Goal: Task Accomplishment & Management: Use online tool/utility

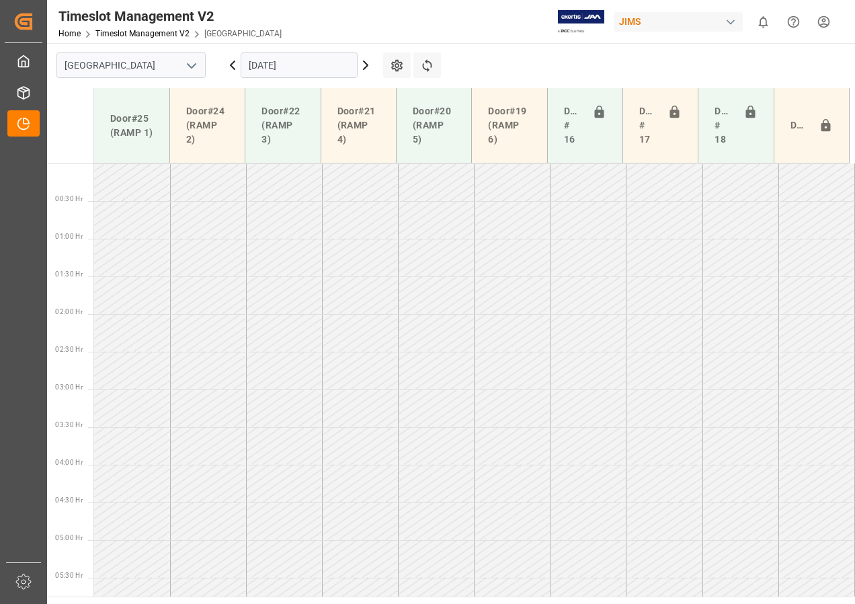
scroll to position [417, 0]
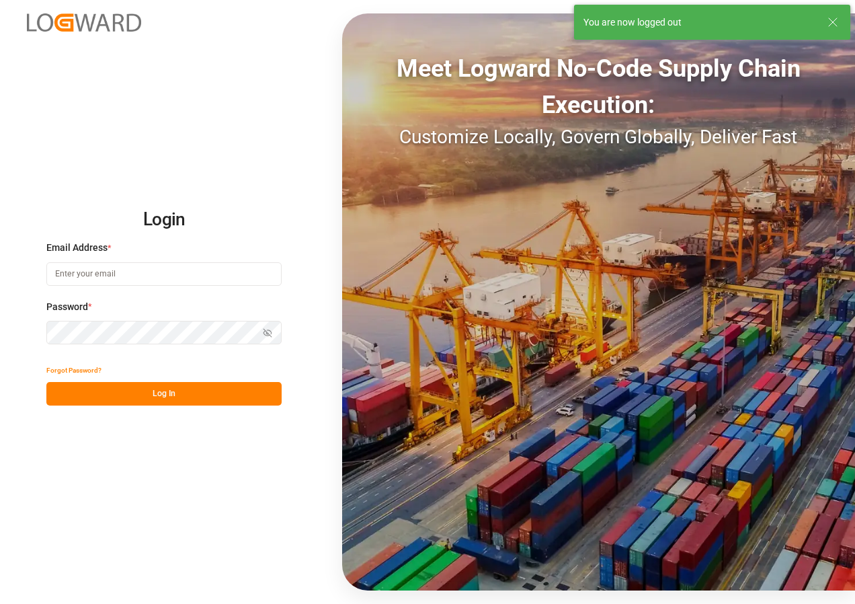
type input "[EMAIL_ADDRESS][DOMAIN_NAME]"
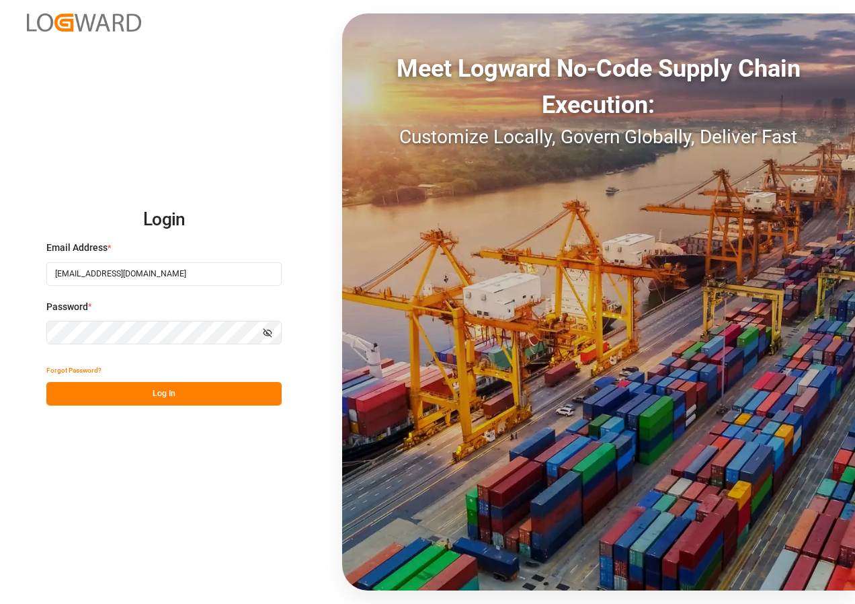
click at [167, 390] on button "Log In" at bounding box center [163, 394] width 235 height 24
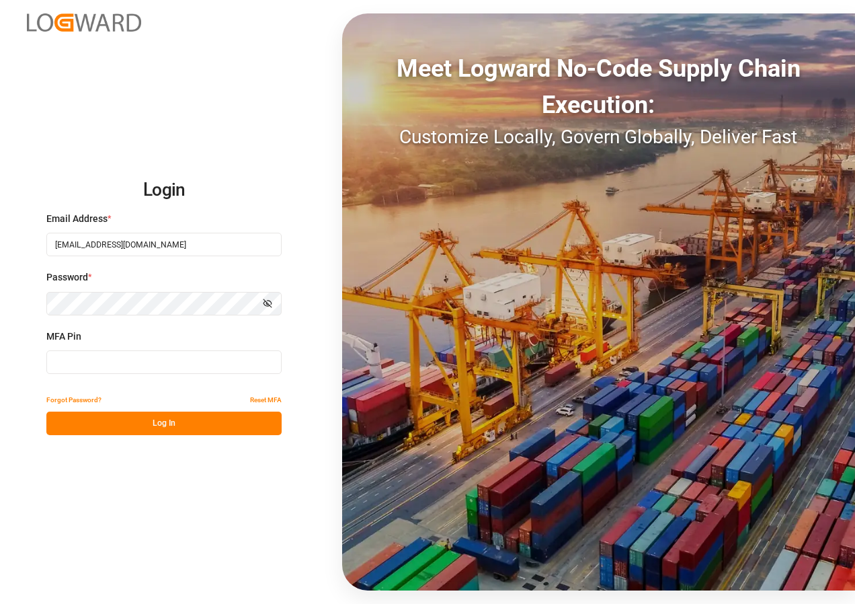
click at [158, 366] on input at bounding box center [163, 362] width 235 height 24
type input "500898"
click at [163, 420] on button "Log In" at bounding box center [163, 423] width 235 height 24
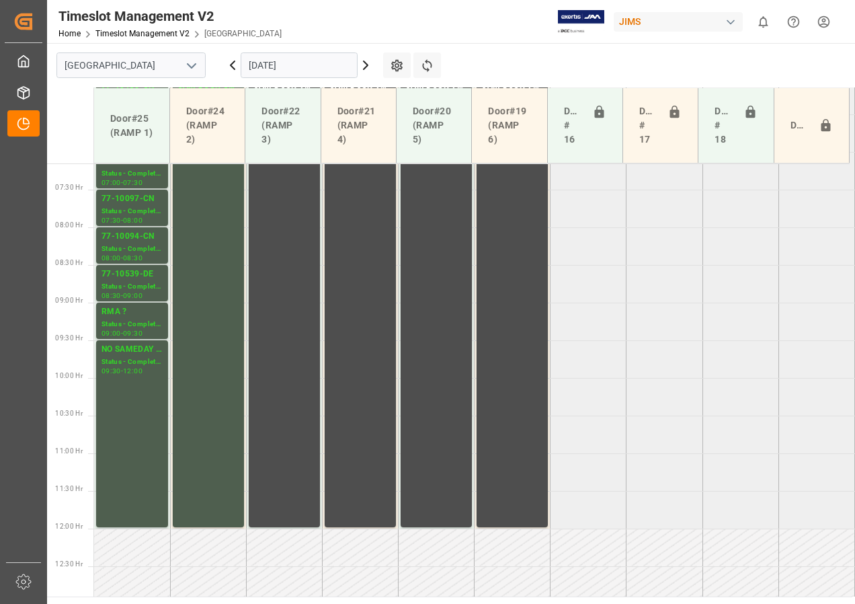
scroll to position [547, 0]
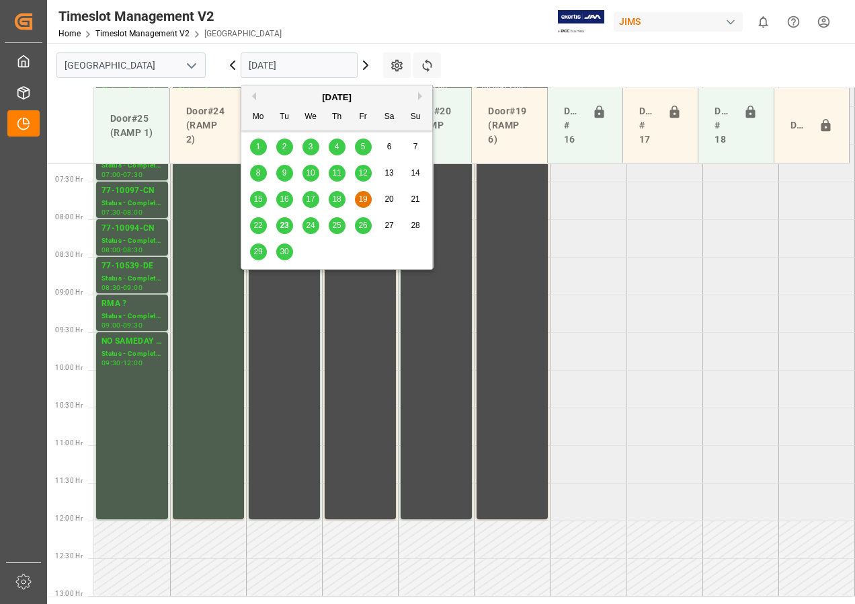
click at [266, 67] on input "[DATE]" at bounding box center [299, 65] width 117 height 26
click at [283, 223] on span "23" at bounding box center [284, 224] width 9 height 9
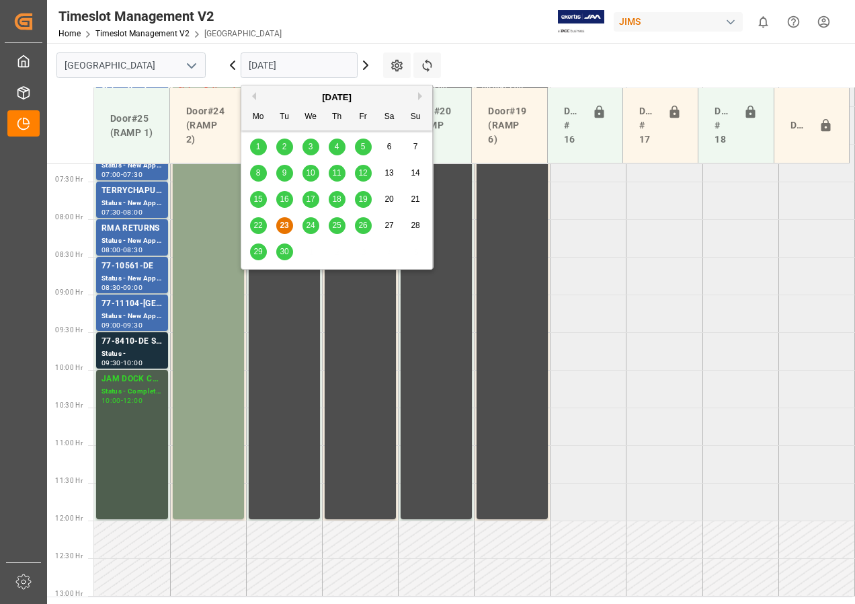
click at [278, 68] on input "[DATE]" at bounding box center [299, 65] width 117 height 26
click at [311, 224] on span "24" at bounding box center [310, 224] width 9 height 9
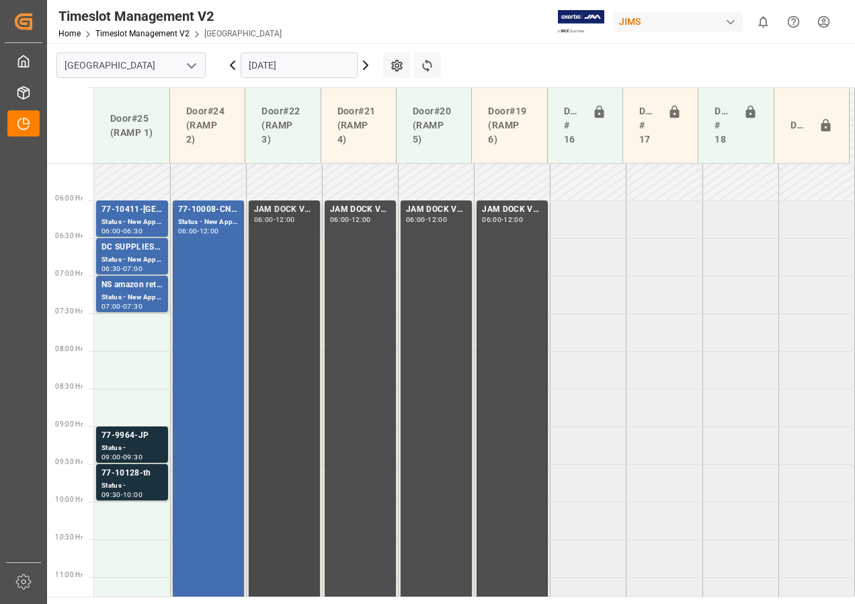
scroll to position [412, 0]
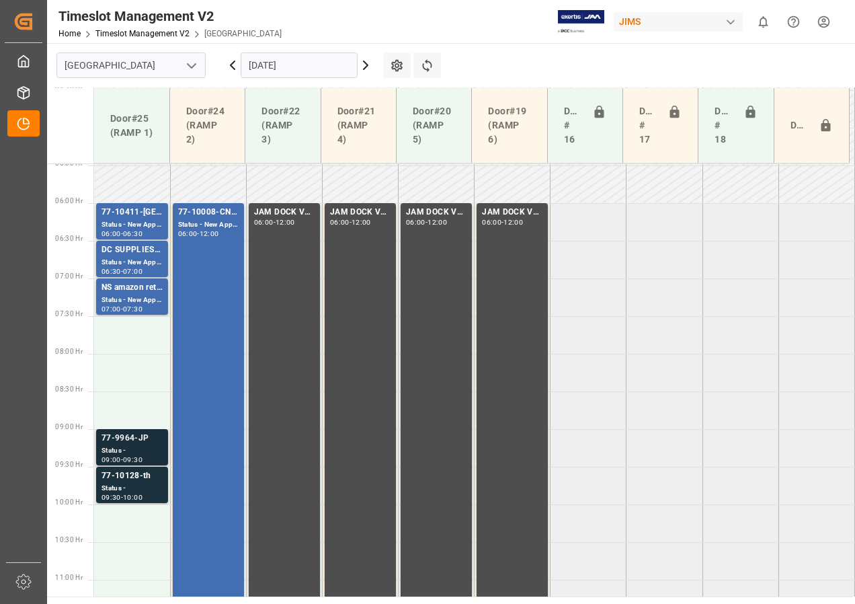
click at [142, 435] on div "77-9964-JP" at bounding box center [132, 438] width 61 height 13
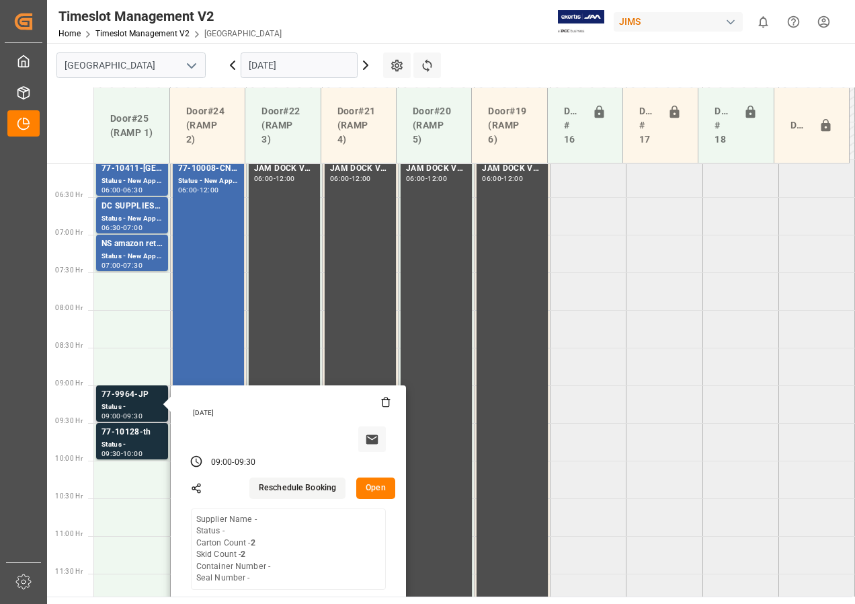
scroll to position [479, 0]
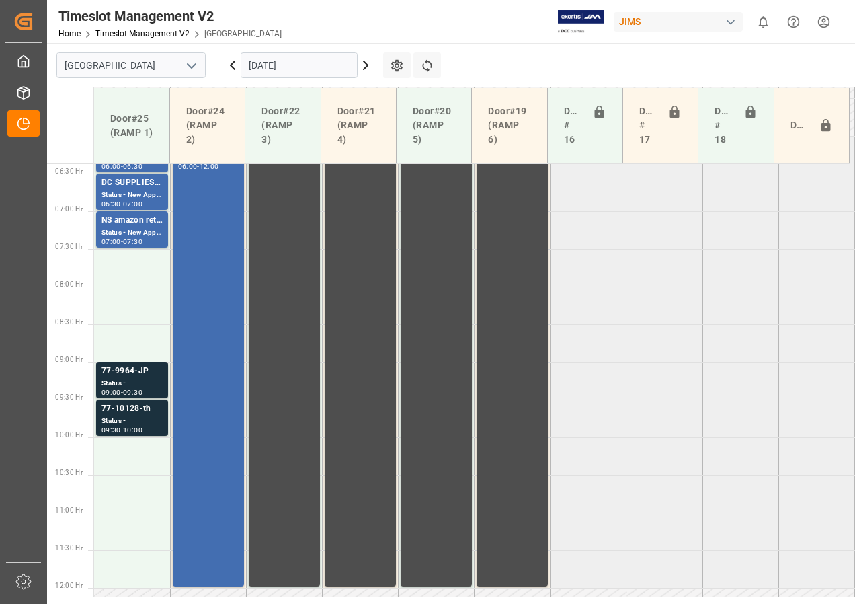
click at [132, 425] on div "Status -" at bounding box center [132, 420] width 61 height 11
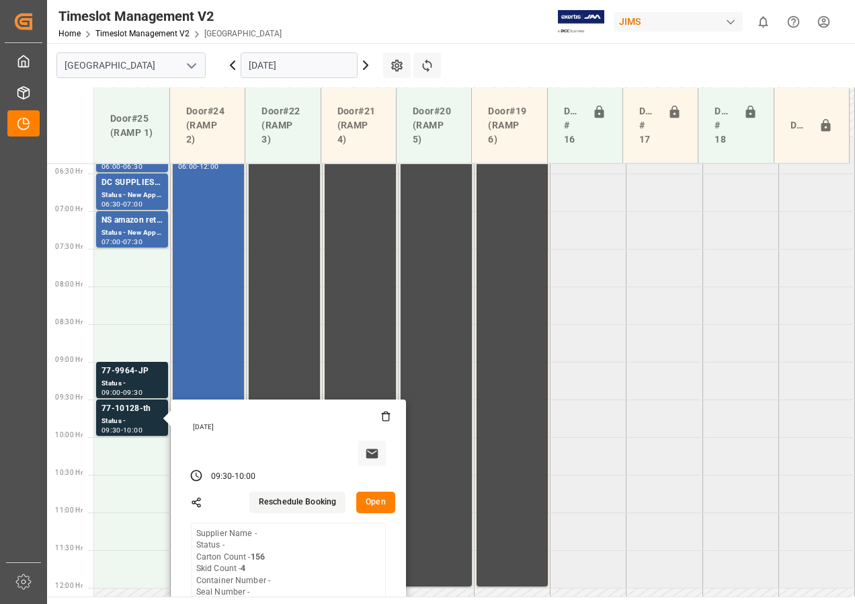
click at [278, 70] on input "[DATE]" at bounding box center [299, 65] width 117 height 26
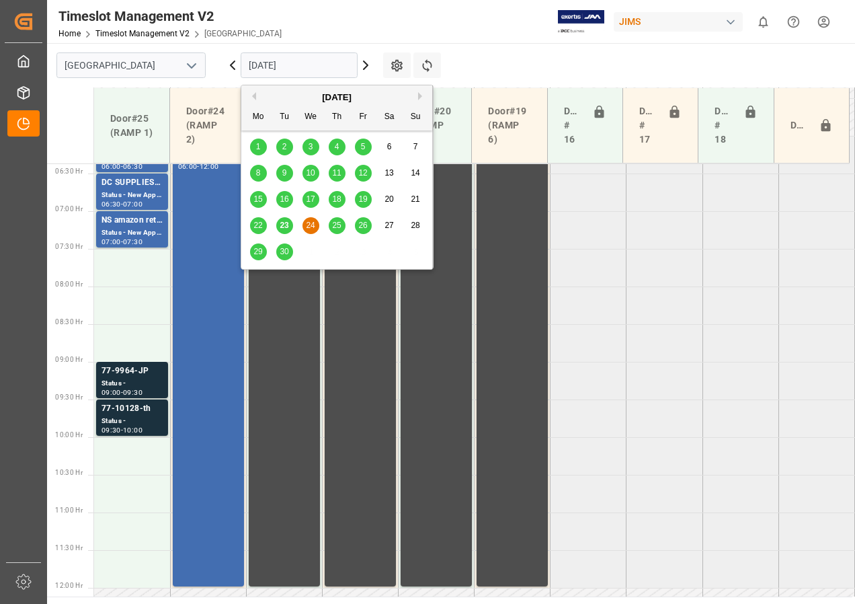
click at [338, 228] on span "25" at bounding box center [336, 224] width 9 height 9
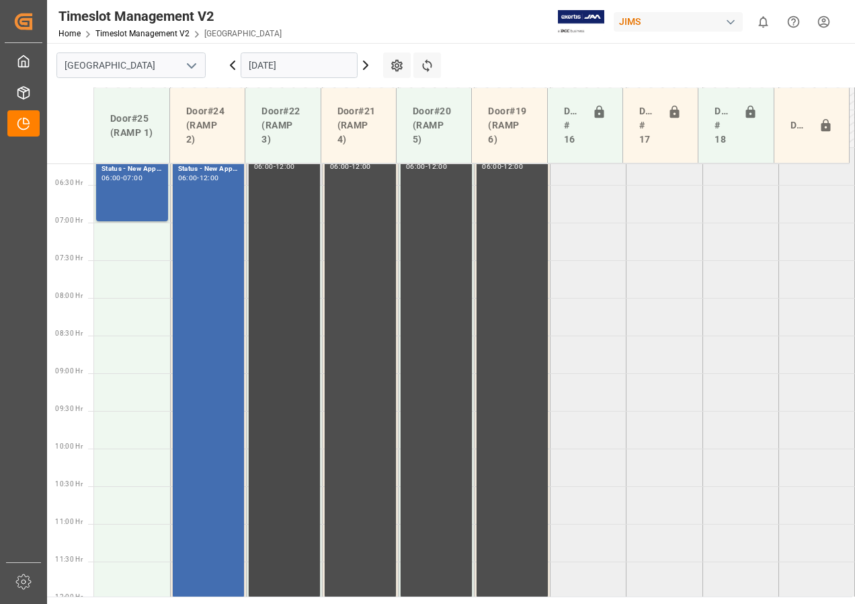
scroll to position [412, 0]
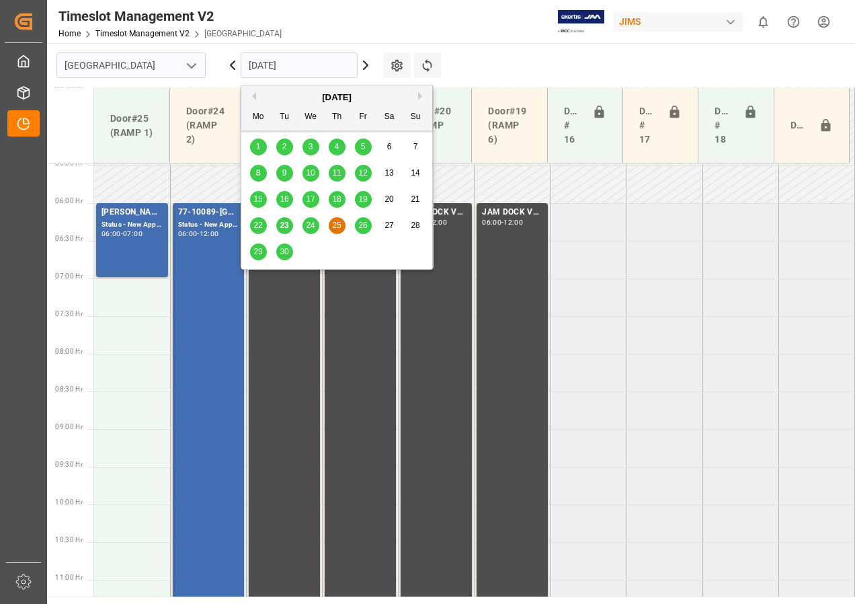
click at [305, 70] on input "[DATE]" at bounding box center [299, 65] width 117 height 26
click at [365, 223] on span "26" at bounding box center [362, 224] width 9 height 9
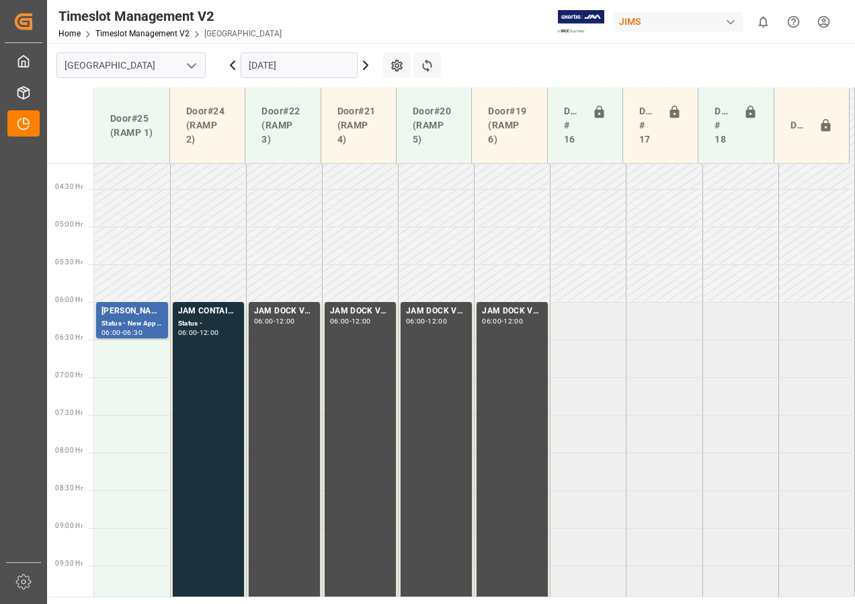
scroll to position [278, 0]
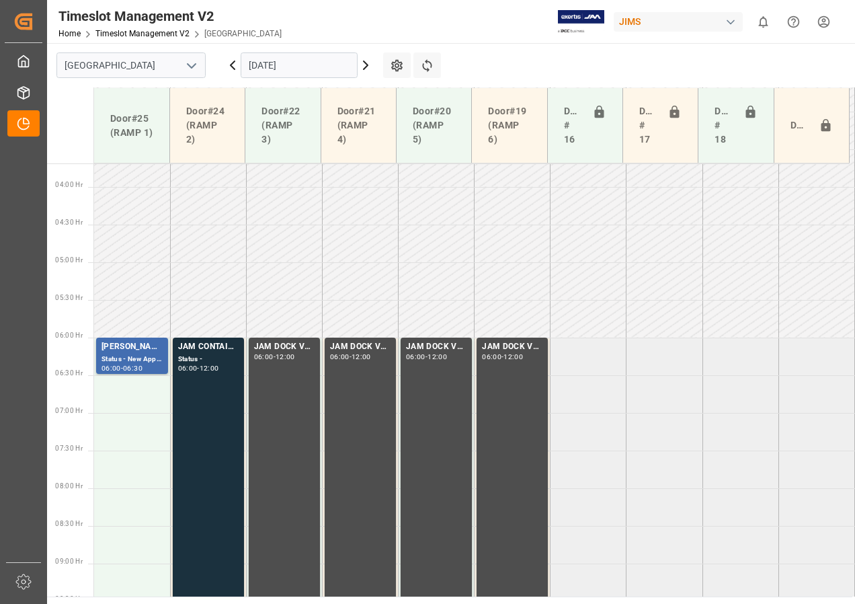
click at [278, 63] on input "[DATE]" at bounding box center [299, 65] width 117 height 26
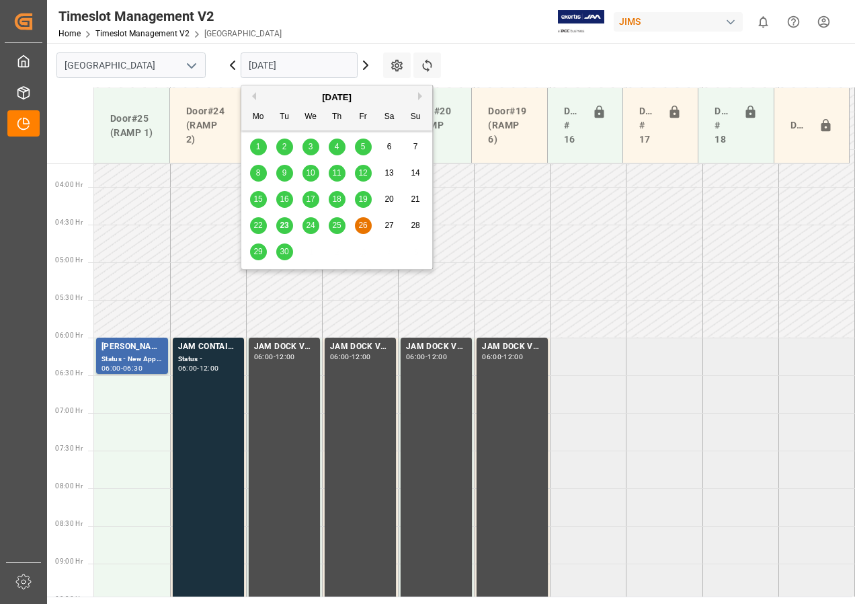
click at [261, 251] on span "29" at bounding box center [257, 251] width 9 height 9
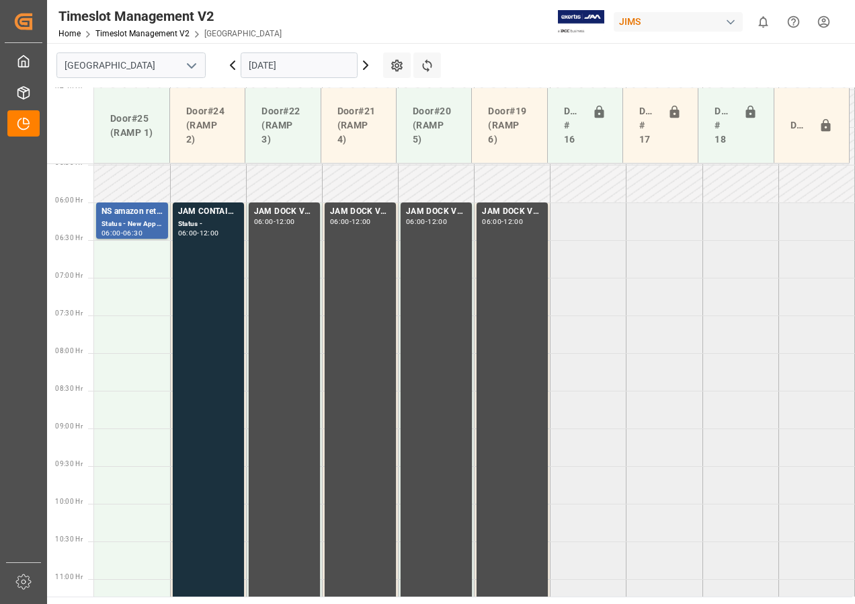
scroll to position [412, 0]
click at [256, 68] on input "[DATE]" at bounding box center [299, 65] width 117 height 26
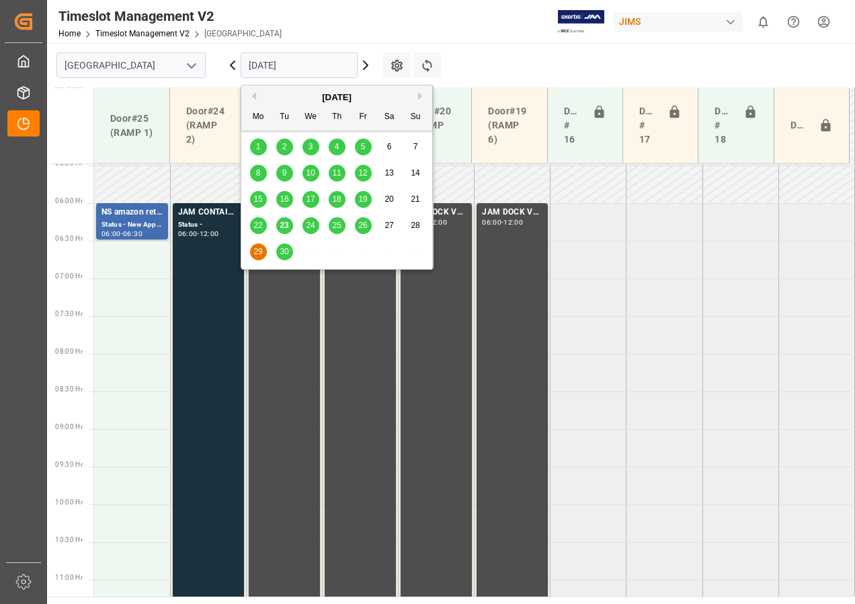
click at [284, 249] on span "30" at bounding box center [284, 251] width 9 height 9
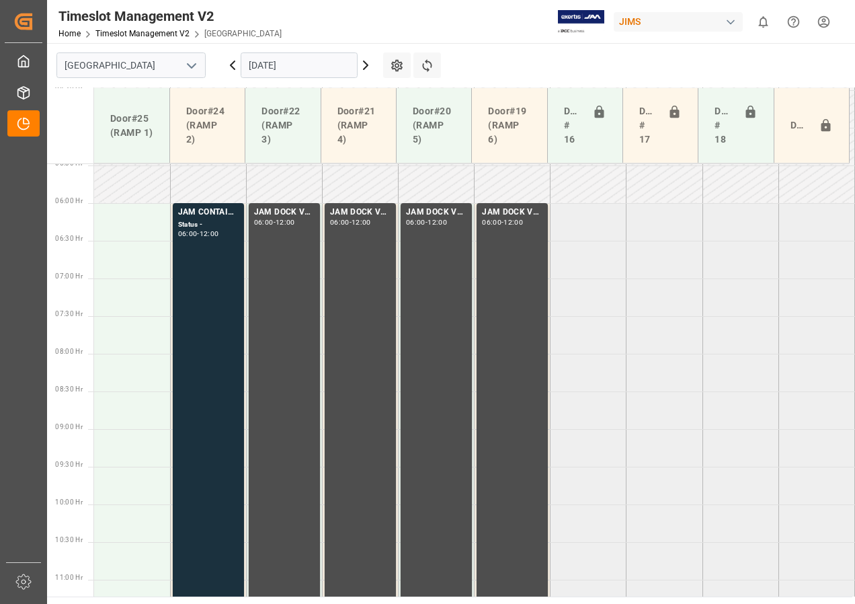
click at [266, 71] on input "[DATE]" at bounding box center [299, 65] width 117 height 26
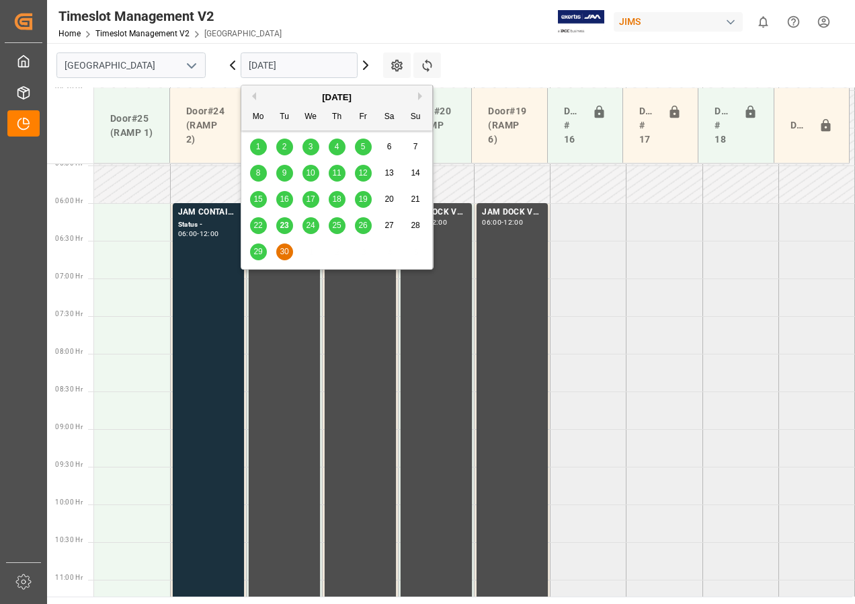
click at [309, 227] on span "24" at bounding box center [310, 224] width 9 height 9
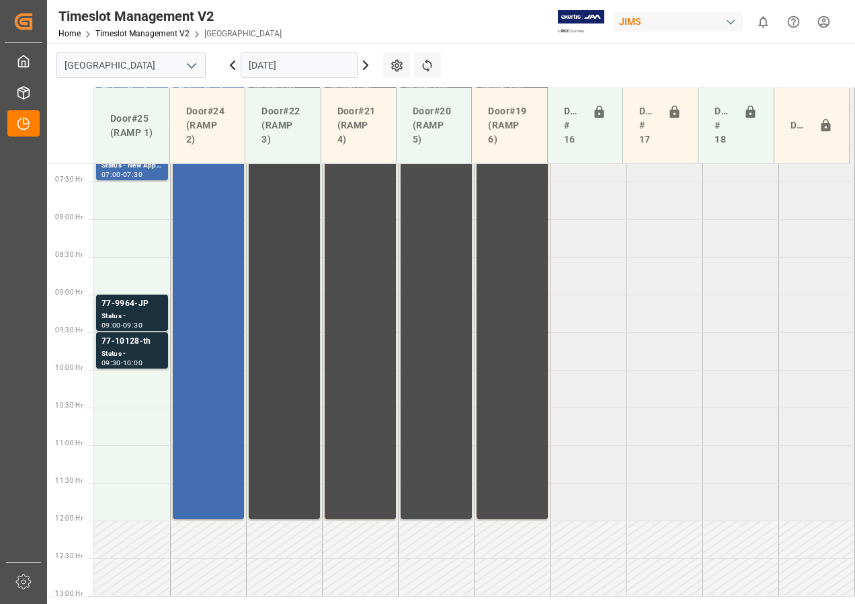
scroll to position [479, 0]
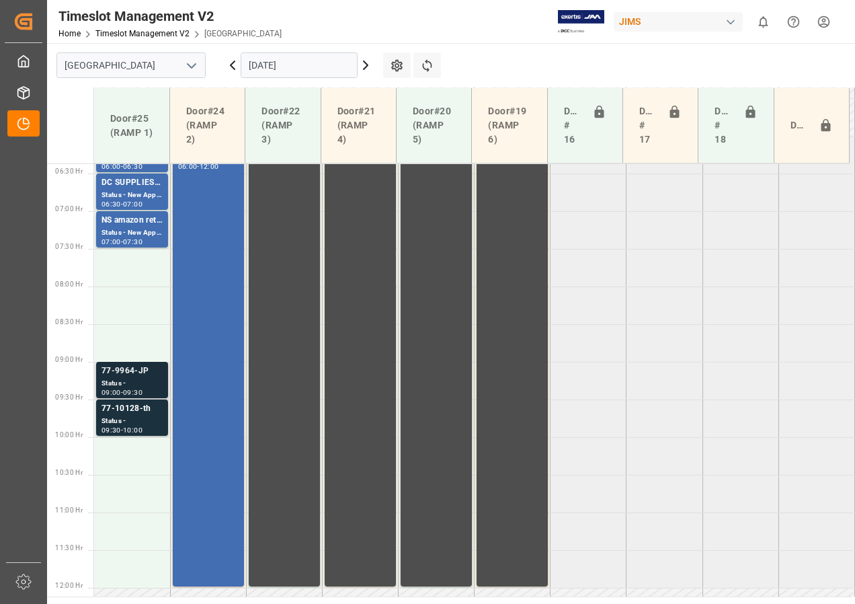
click at [138, 375] on div "77-9964-JP" at bounding box center [132, 370] width 61 height 13
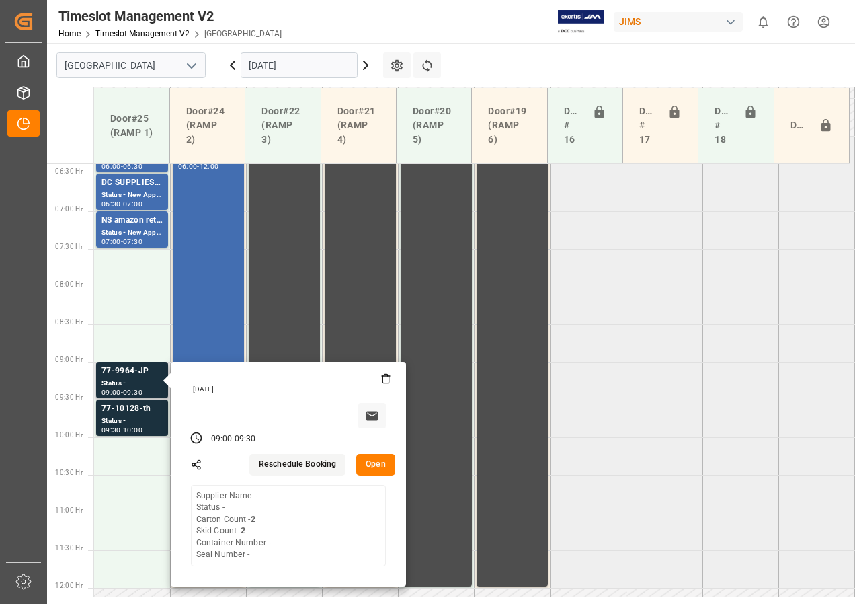
click at [372, 466] on button "Open" at bounding box center [375, 465] width 39 height 22
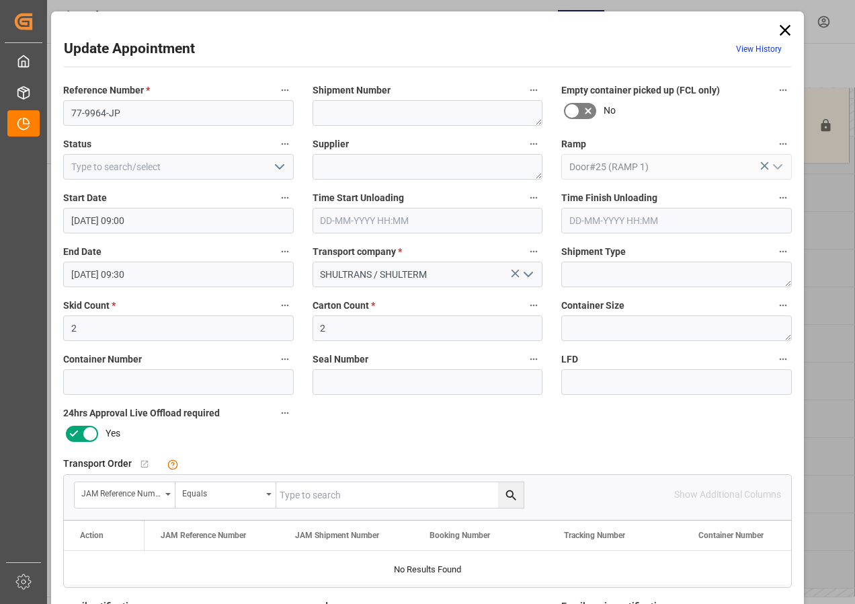
click at [125, 216] on input "[DATE] 09:00" at bounding box center [178, 221] width 231 height 26
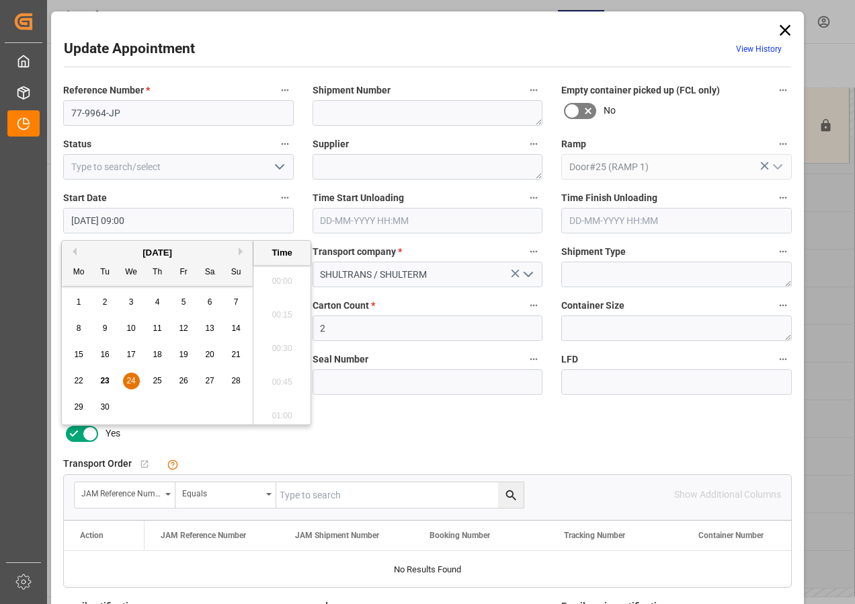
scroll to position [1148, 0]
click at [134, 376] on span "24" at bounding box center [130, 380] width 9 height 9
click at [276, 274] on li "07:30" at bounding box center [281, 277] width 57 height 34
type input "[DATE] 07:30"
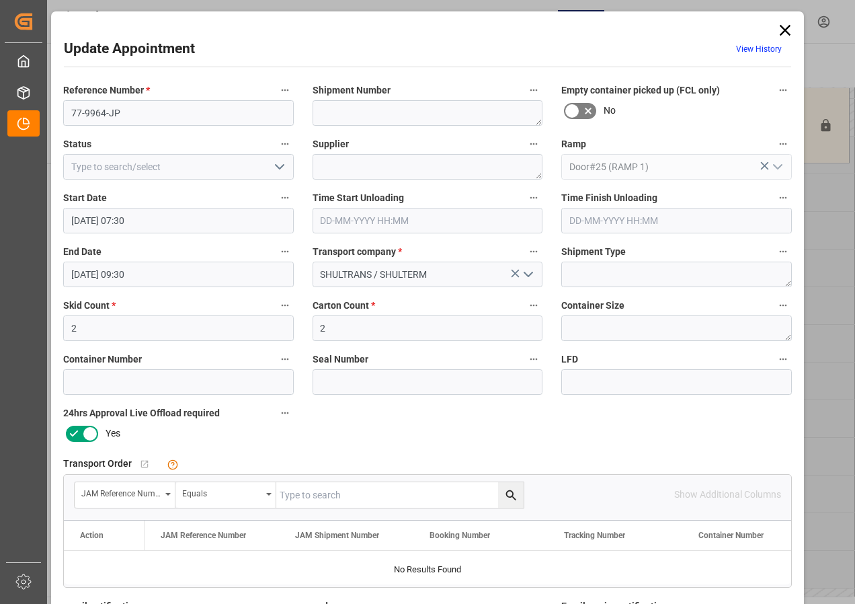
click at [115, 276] on input "[DATE] 09:30" at bounding box center [178, 275] width 231 height 26
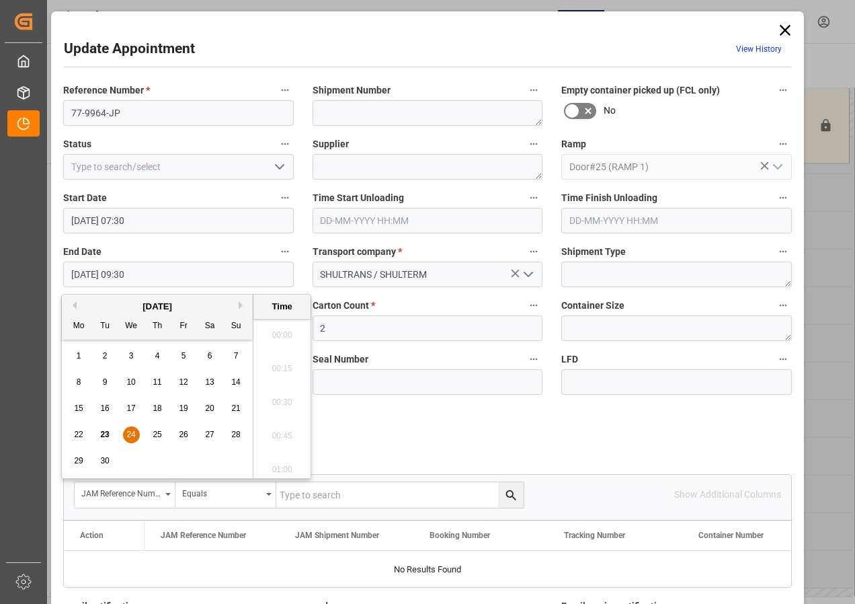
scroll to position [1215, 0]
drag, startPoint x: 126, startPoint y: 437, endPoint x: 169, endPoint y: 380, distance: 71.0
click at [128, 437] on span "24" at bounding box center [130, 434] width 9 height 9
click at [278, 329] on li "08:00" at bounding box center [281, 331] width 57 height 34
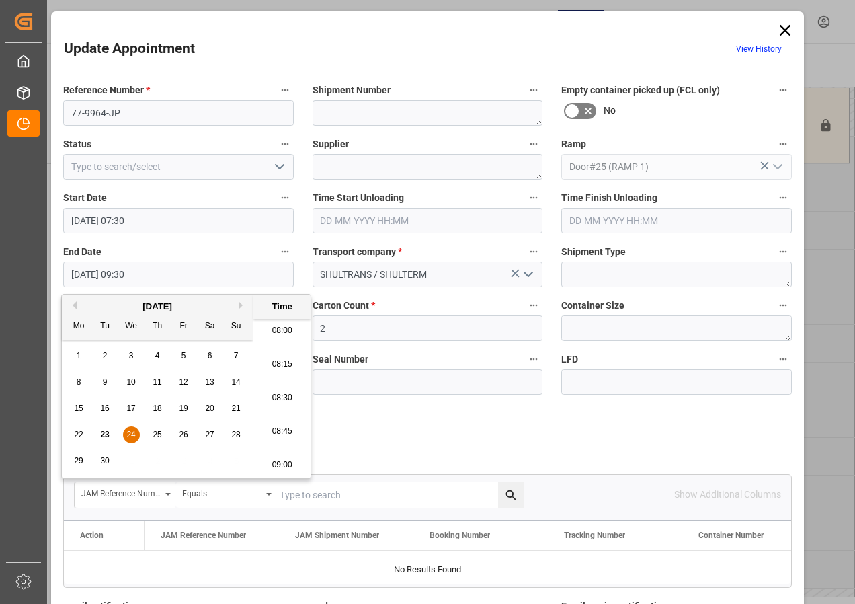
type input "[DATE] 08:00"
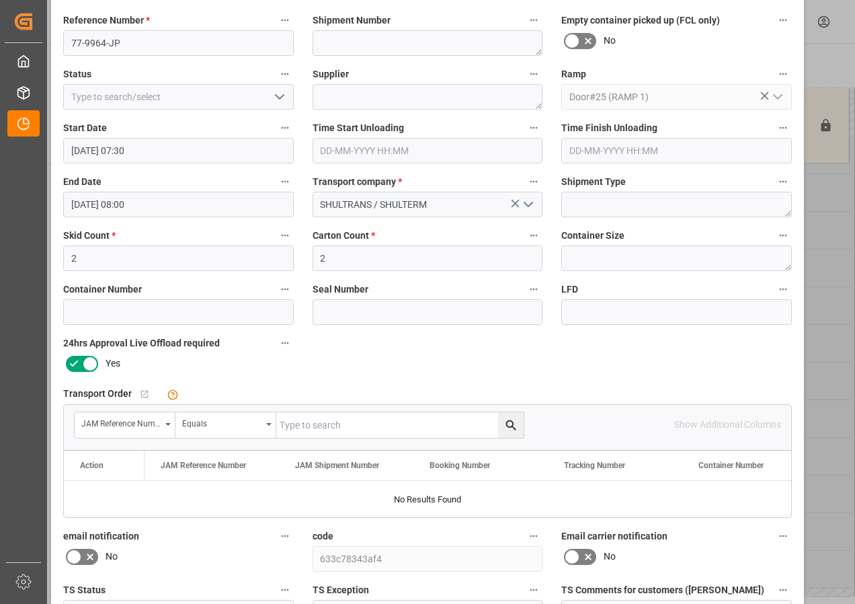
scroll to position [202, 0]
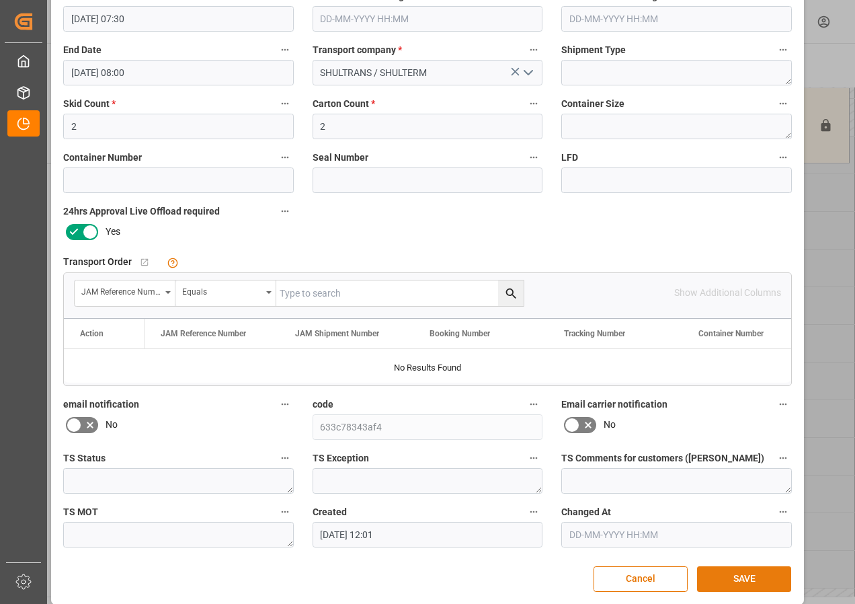
click at [733, 573] on button "SAVE" at bounding box center [744, 579] width 94 height 26
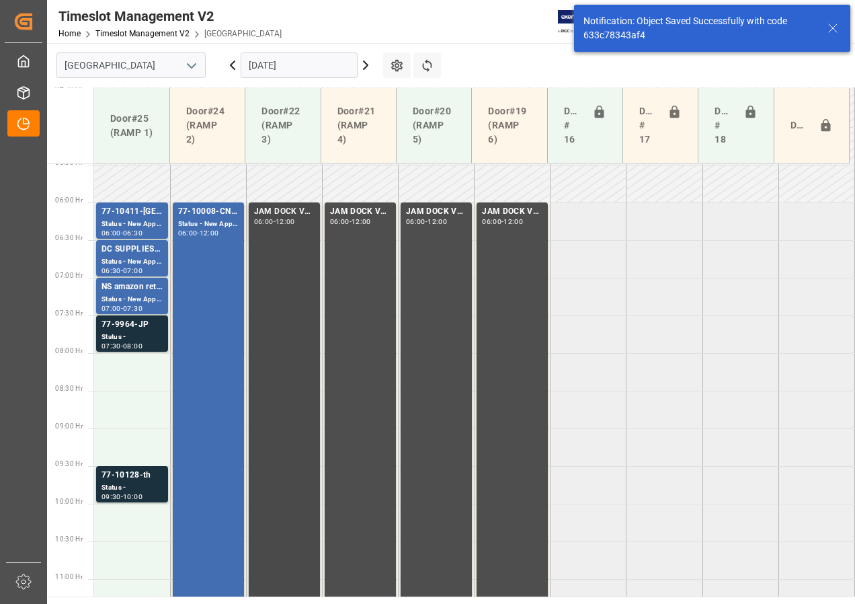
scroll to position [471, 0]
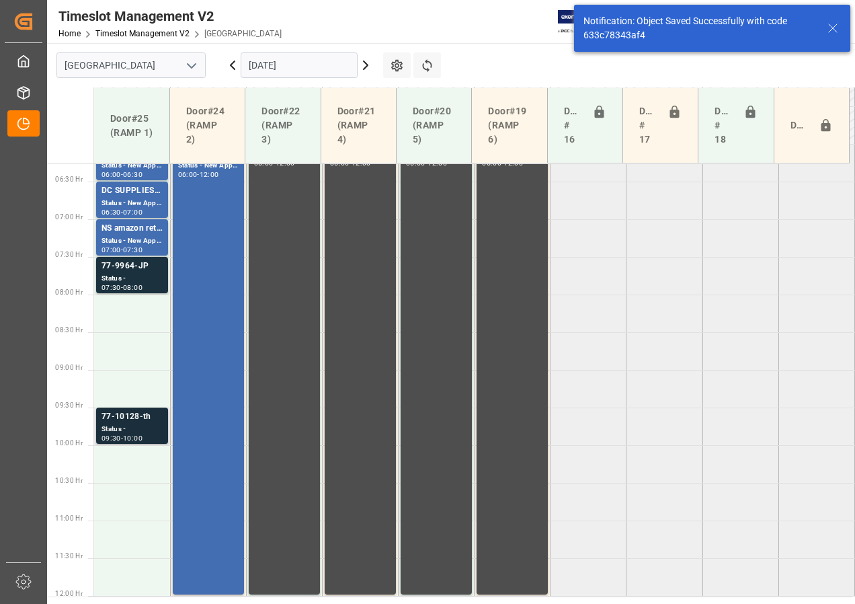
click at [134, 426] on div "Status -" at bounding box center [132, 429] width 61 height 11
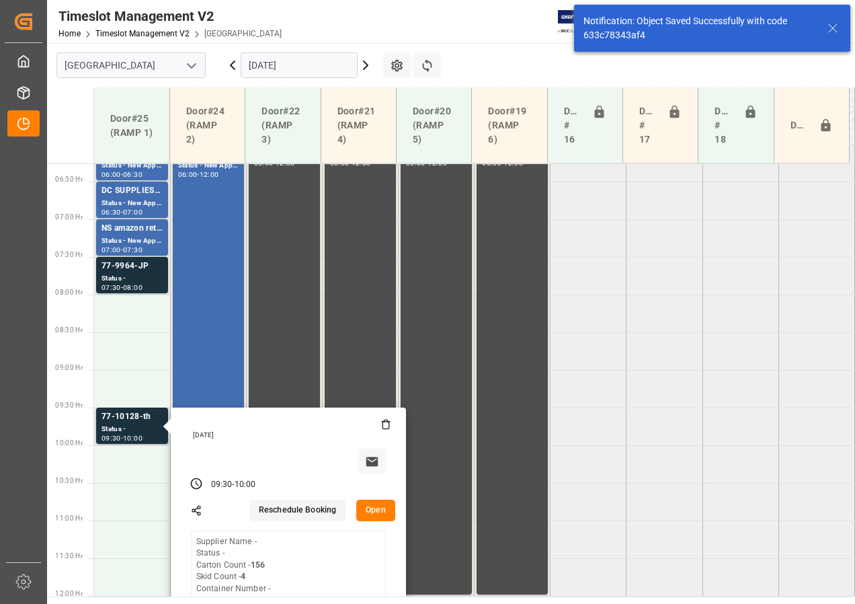
click at [386, 509] on button "Open" at bounding box center [375, 510] width 39 height 22
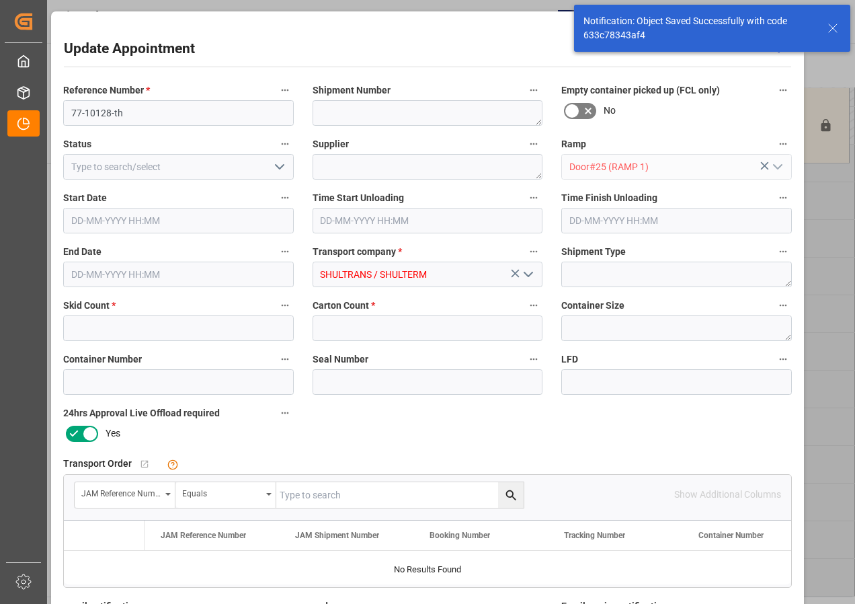
type input "4"
type input "156"
type input "[DATE] 09:30"
type input "[DATE] 10:00"
type input "[DATE] 12:00"
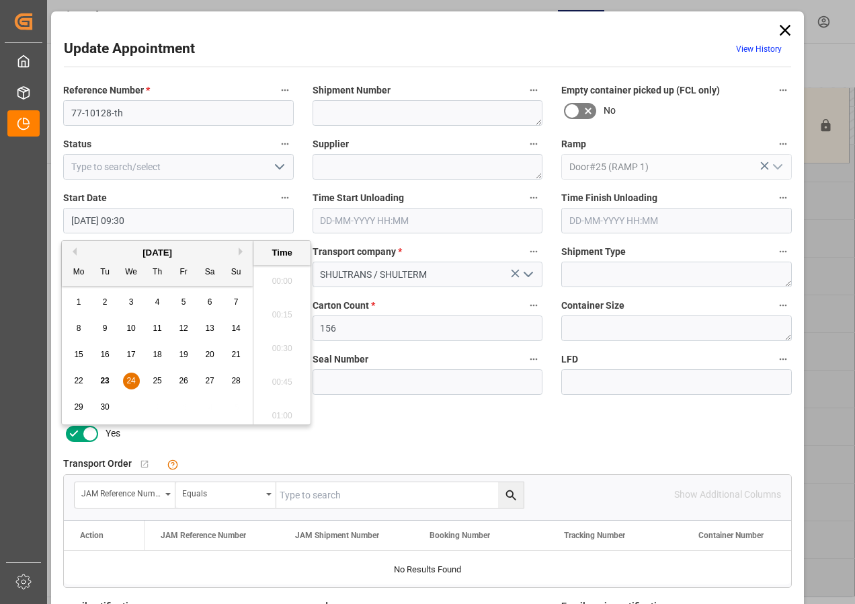
click at [102, 218] on input "[DATE] 09:30" at bounding box center [178, 221] width 231 height 26
click at [126, 381] on div "24" at bounding box center [131, 381] width 17 height 16
click at [285, 277] on li "08:00" at bounding box center [281, 277] width 57 height 34
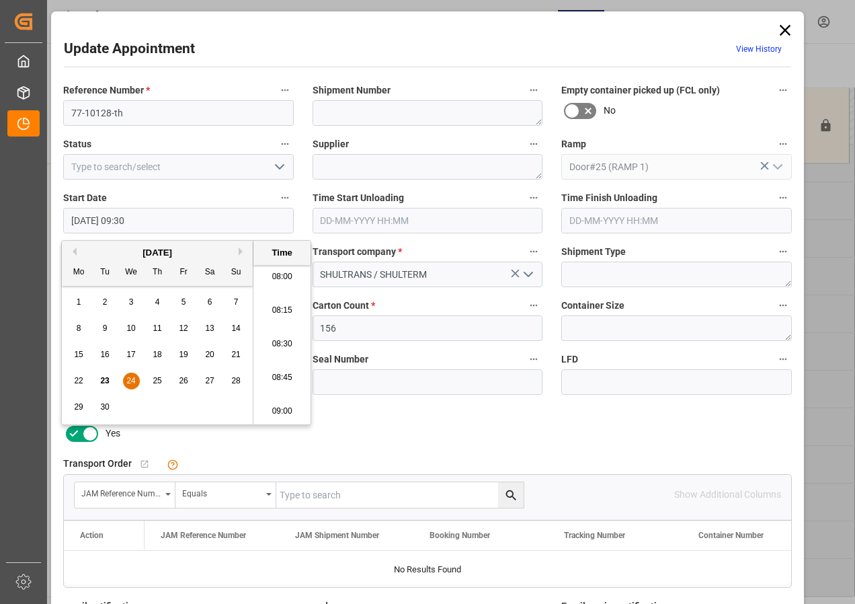
type input "[DATE] 08:00"
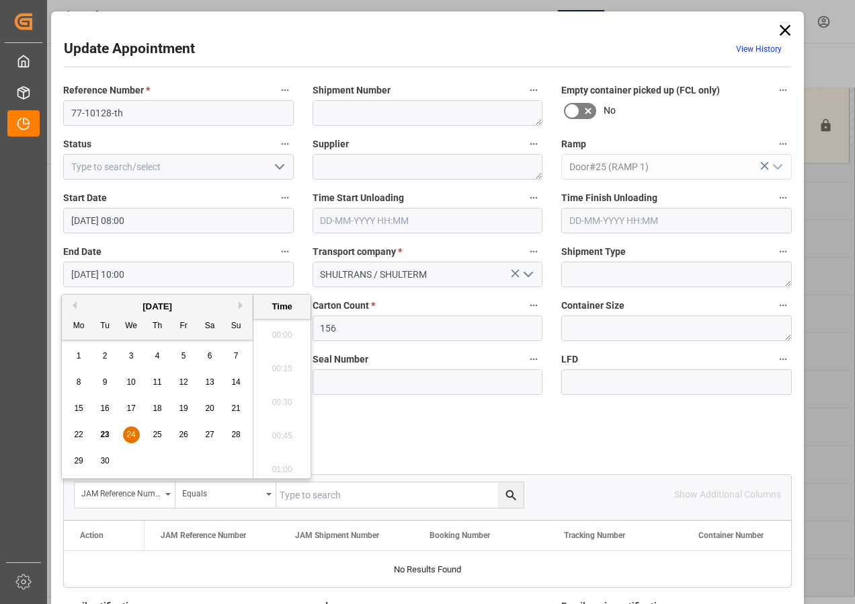
click at [106, 274] on input "[DATE] 10:00" at bounding box center [178, 275] width 231 height 26
click at [133, 436] on span "24" at bounding box center [130, 434] width 9 height 9
click at [282, 397] on li "08:30" at bounding box center [281, 398] width 57 height 34
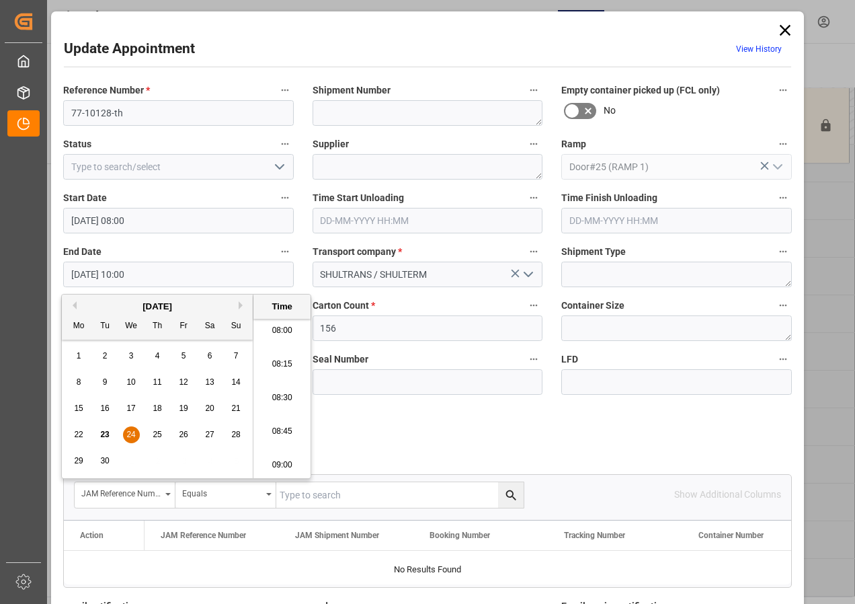
type input "[DATE] 08:30"
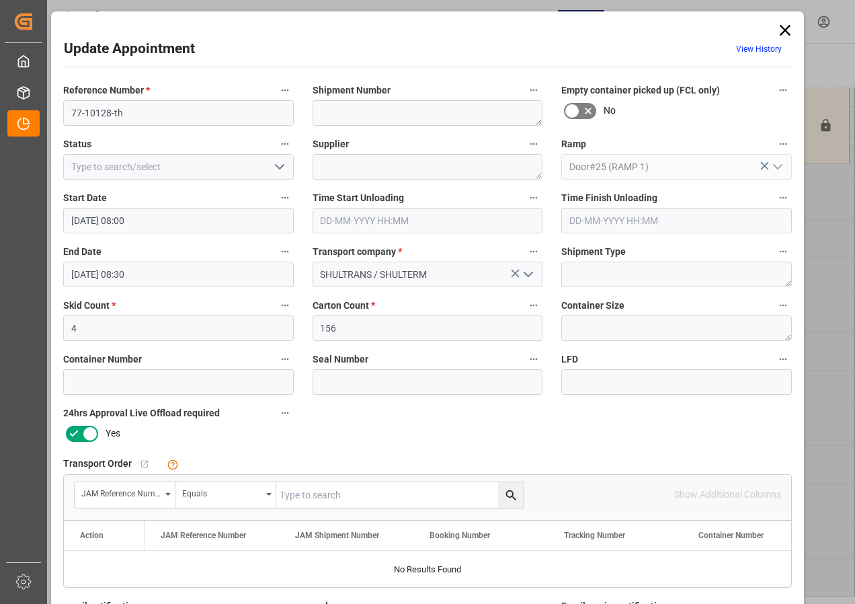
scroll to position [202, 0]
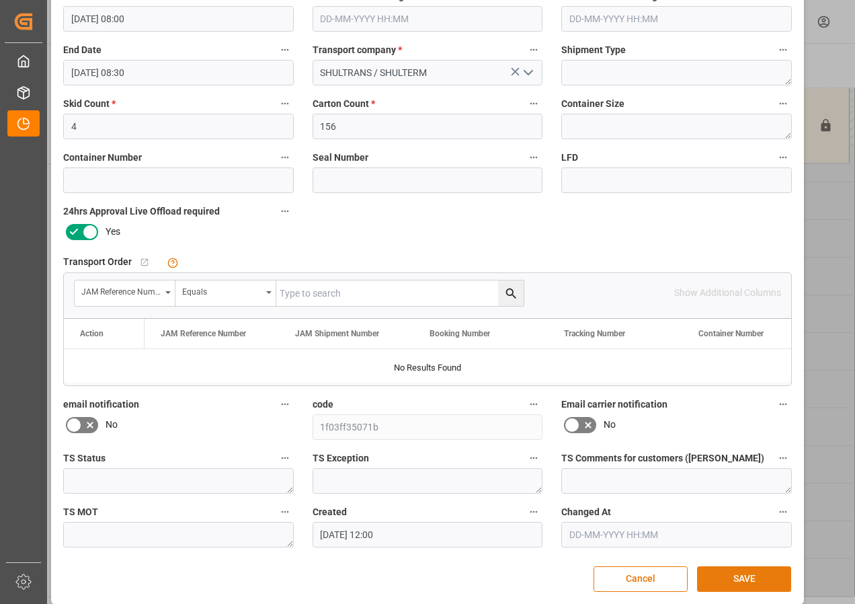
click at [713, 579] on button "SAVE" at bounding box center [744, 579] width 94 height 26
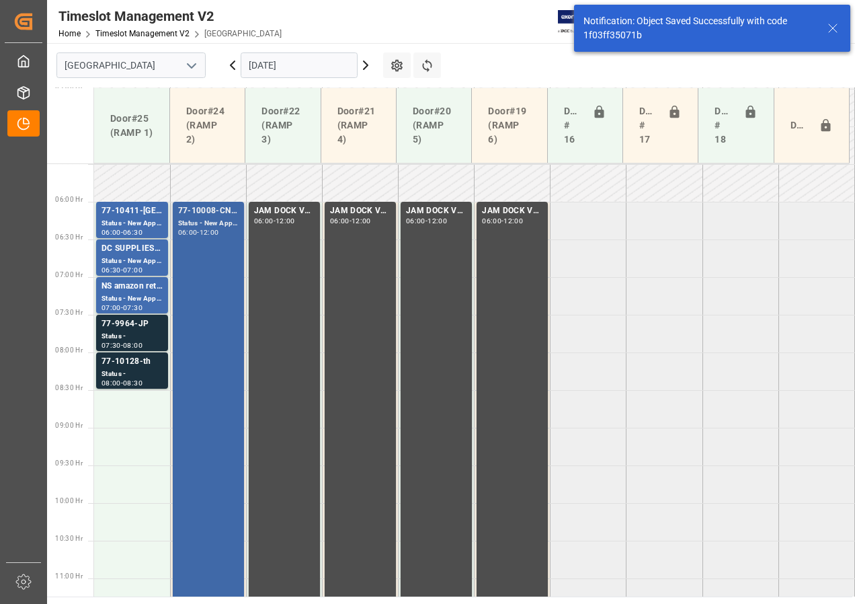
scroll to position [412, 0]
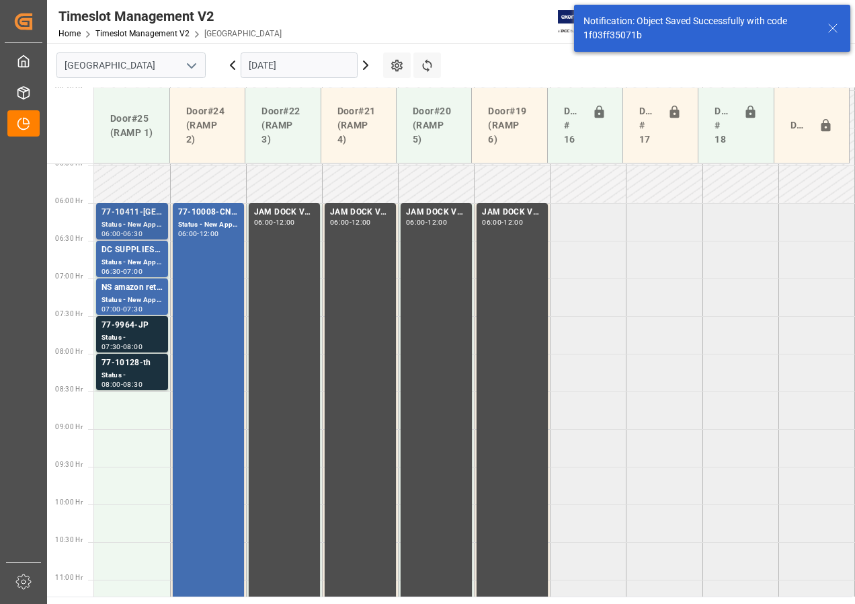
click at [131, 209] on div "77-10411-[GEOGRAPHIC_DATA]" at bounding box center [132, 212] width 61 height 13
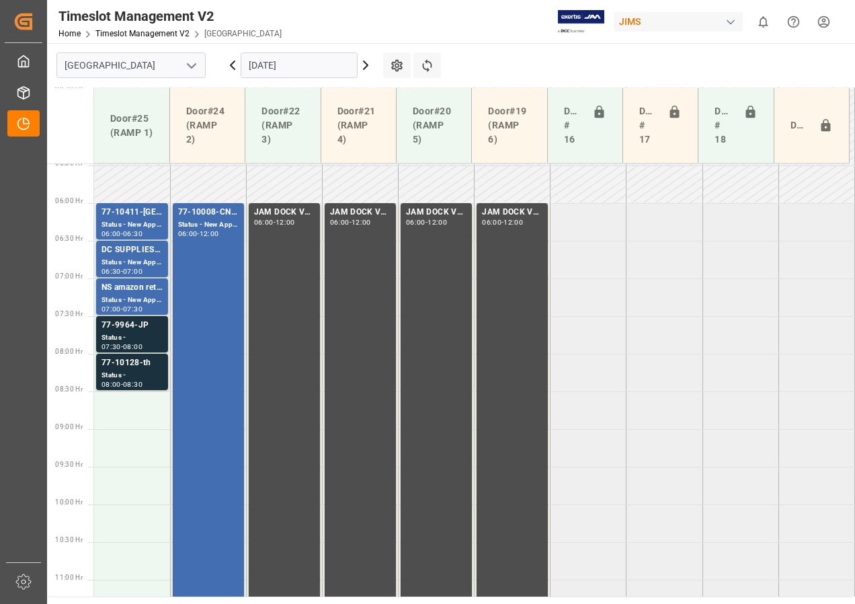
click at [126, 335] on div "Status -" at bounding box center [132, 337] width 61 height 11
click at [131, 368] on div "77-10128-th" at bounding box center [132, 362] width 61 height 13
click at [129, 335] on div "Status -" at bounding box center [132, 337] width 61 height 11
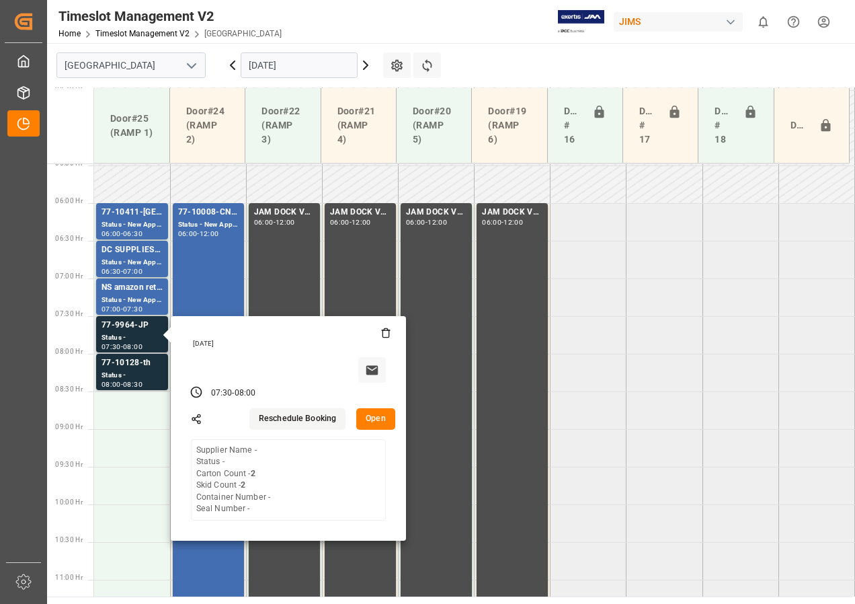
click at [370, 416] on button "Open" at bounding box center [375, 419] width 39 height 22
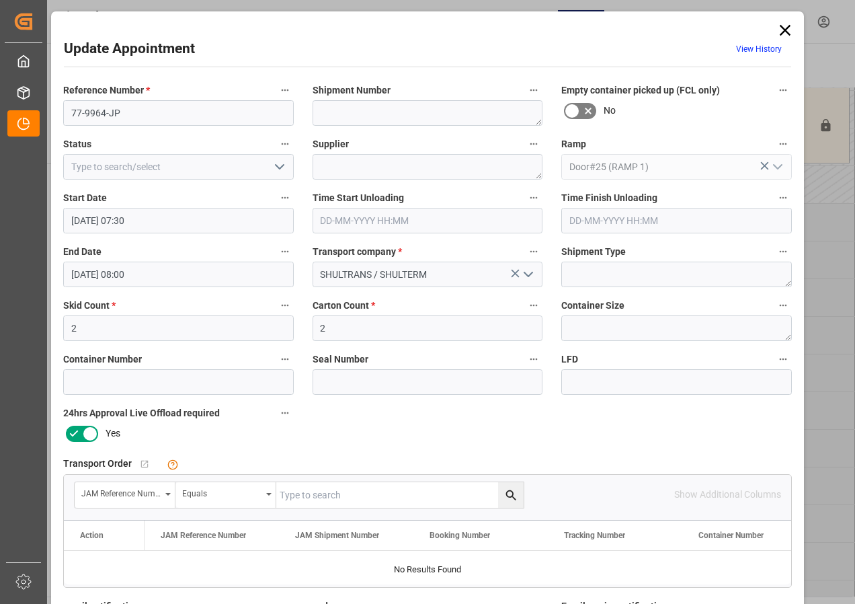
click at [300, 491] on input "text" at bounding box center [399, 495] width 247 height 26
type input "77-9964-jp"
click at [506, 492] on icon "search button" at bounding box center [511, 495] width 14 height 14
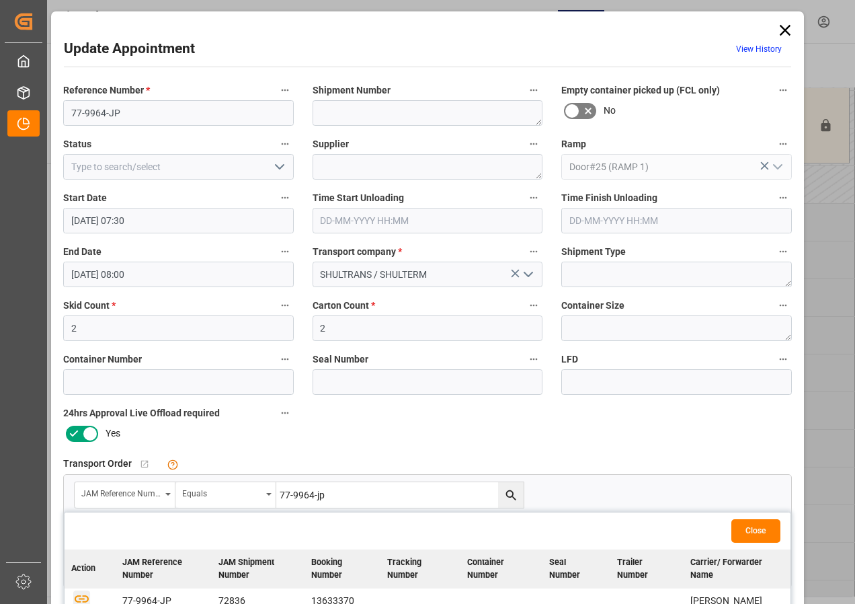
click at [75, 598] on icon "button" at bounding box center [81, 598] width 17 height 17
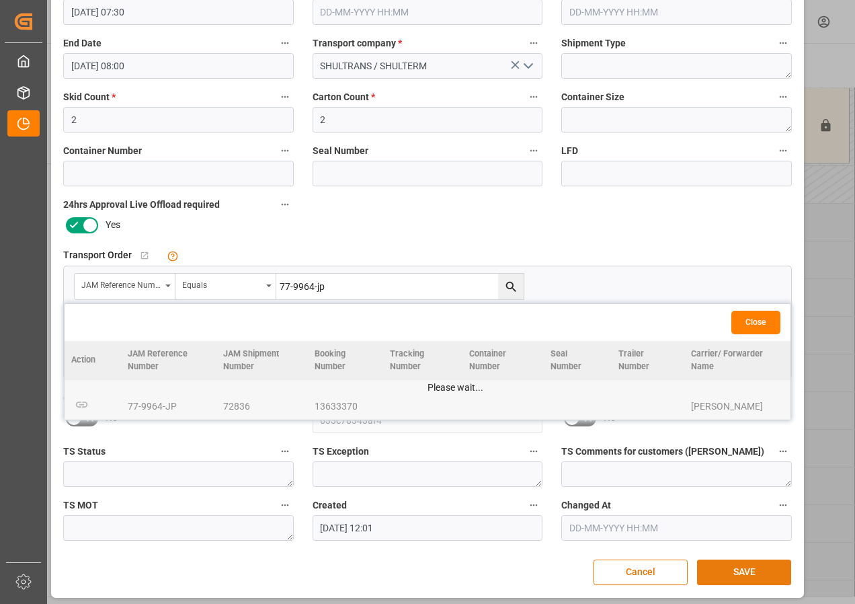
scroll to position [214, 0]
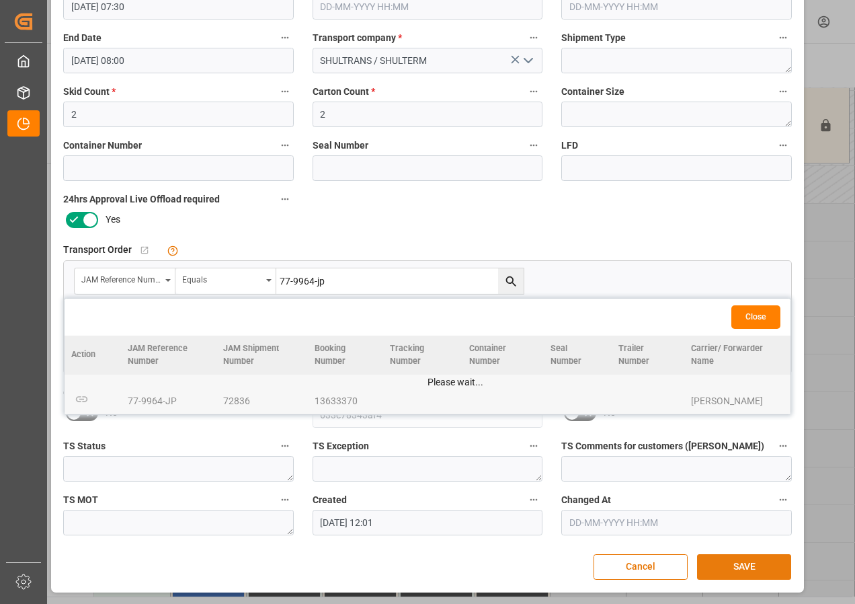
click at [737, 565] on button "SAVE" at bounding box center [744, 567] width 94 height 26
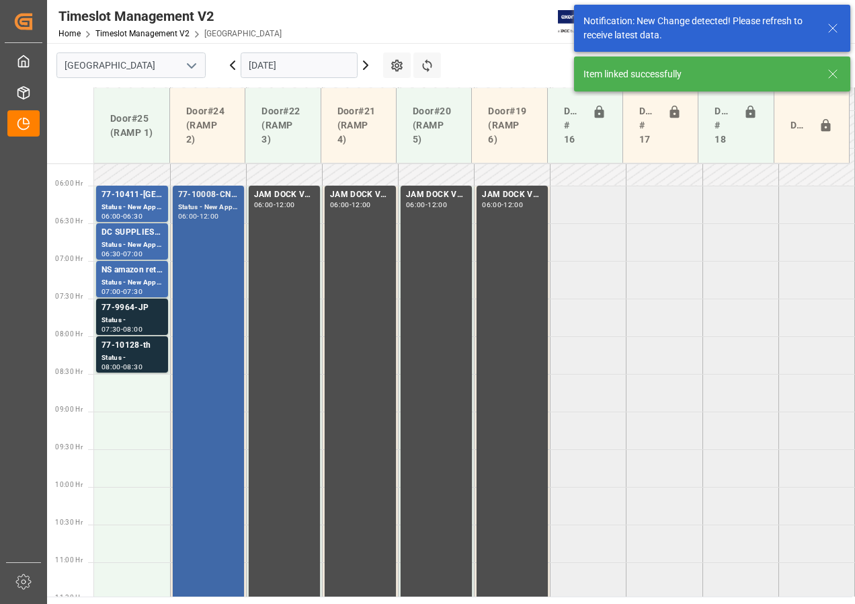
scroll to position [471, 0]
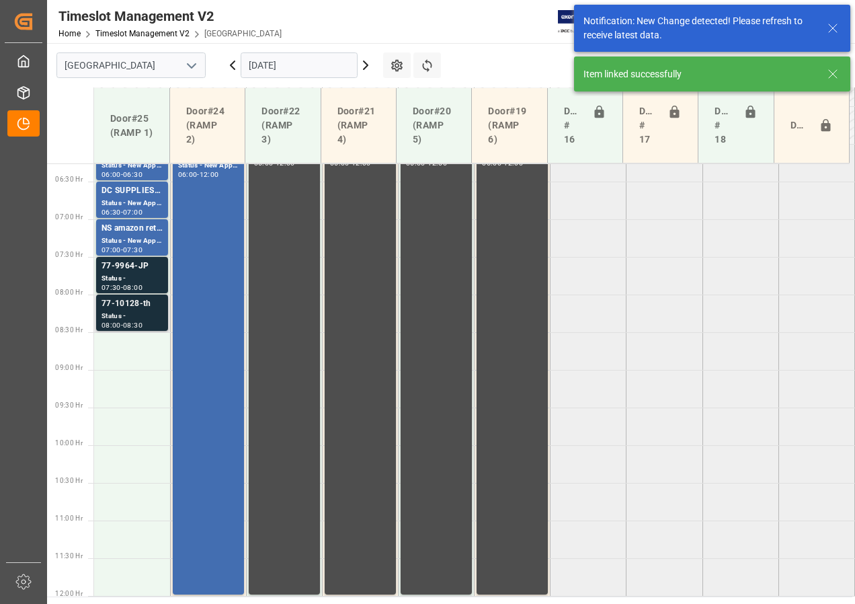
click at [123, 305] on div "77-10128-th" at bounding box center [132, 303] width 61 height 13
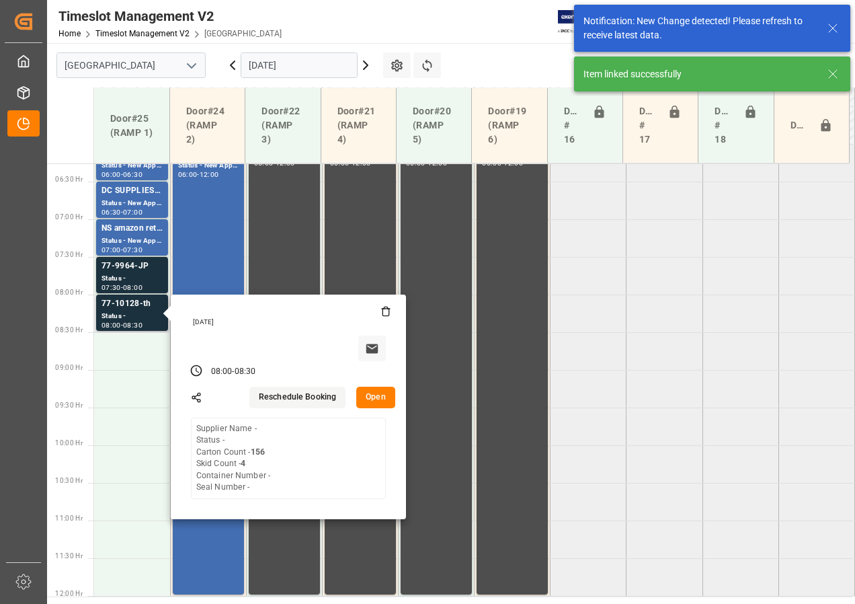
click at [368, 396] on button "Open" at bounding box center [375, 398] width 39 height 22
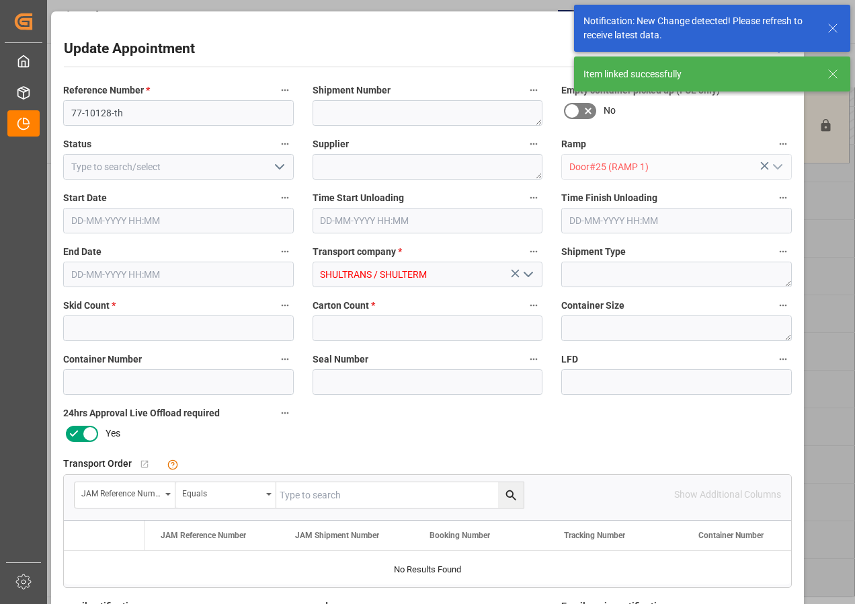
type input "4"
type input "156"
type input "[DATE] 08:00"
type input "[DATE] 08:30"
type input "[DATE] 12:00"
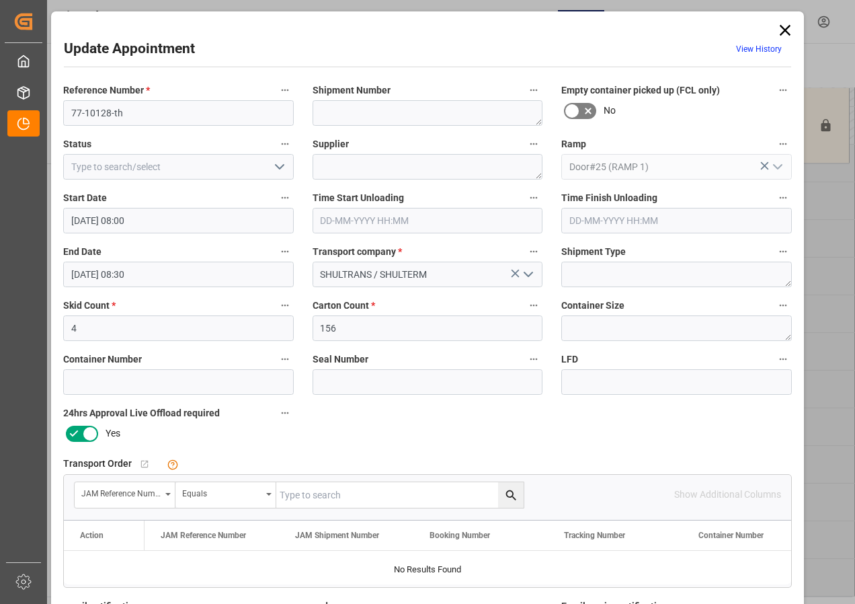
click at [330, 502] on input "text" at bounding box center [399, 495] width 247 height 26
type input "77-10128-th"
click at [507, 491] on icon "search button" at bounding box center [511, 495] width 14 height 14
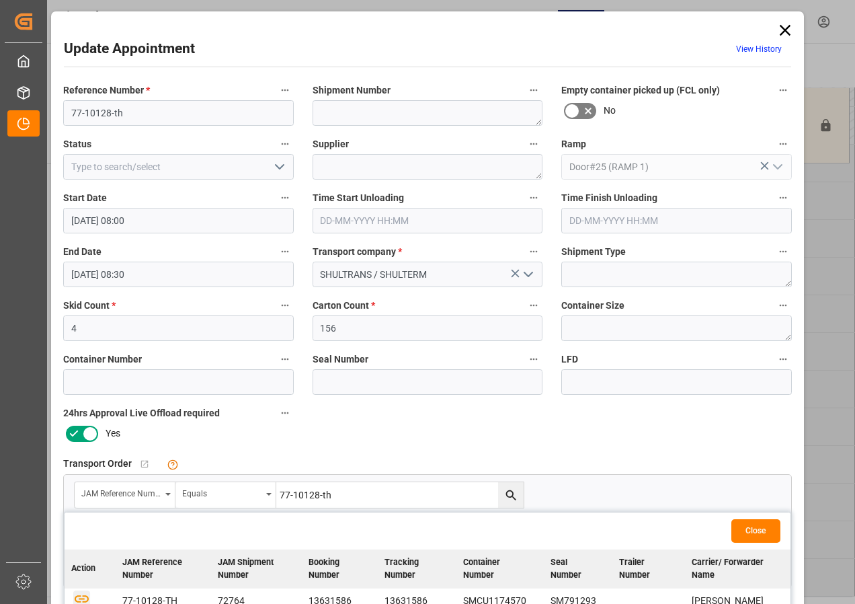
click at [79, 598] on icon "button" at bounding box center [82, 598] width 14 height 7
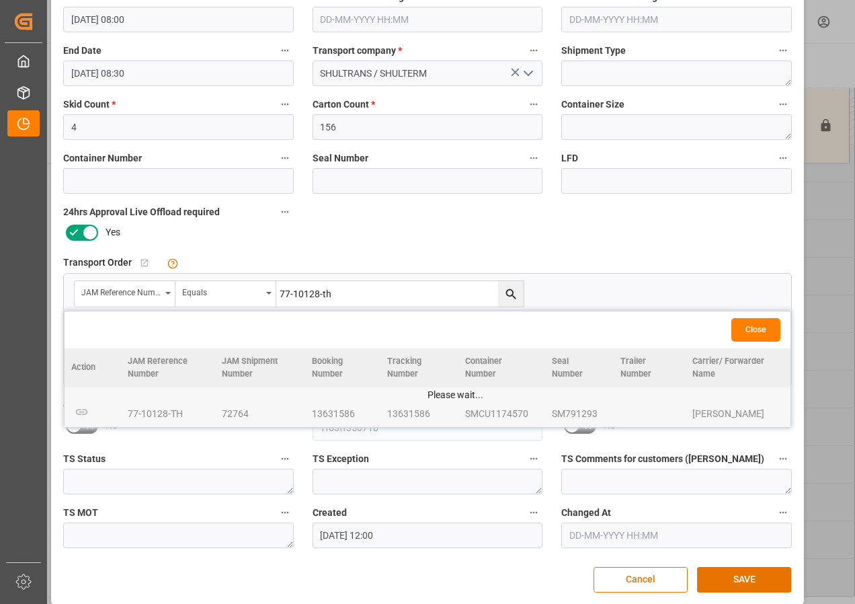
scroll to position [202, 0]
click at [733, 577] on button "SAVE" at bounding box center [744, 579] width 94 height 26
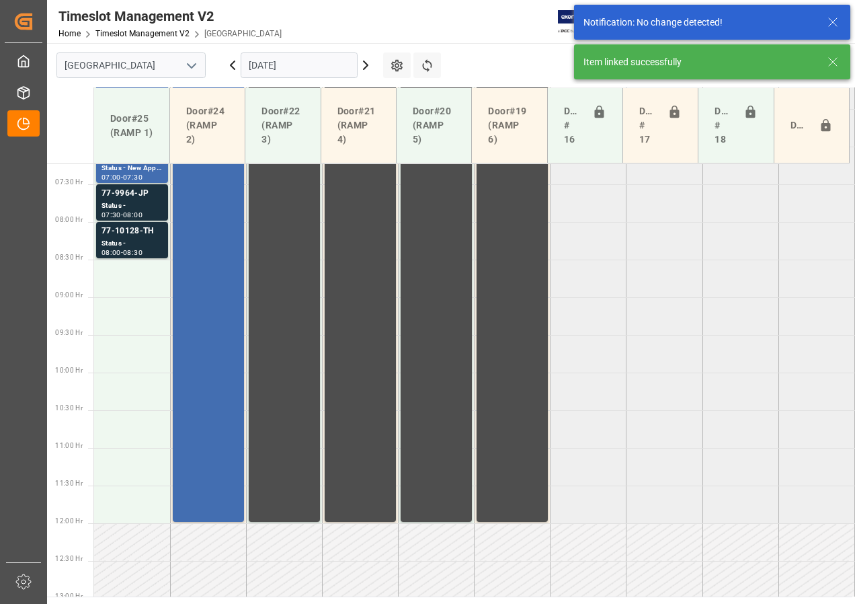
scroll to position [547, 0]
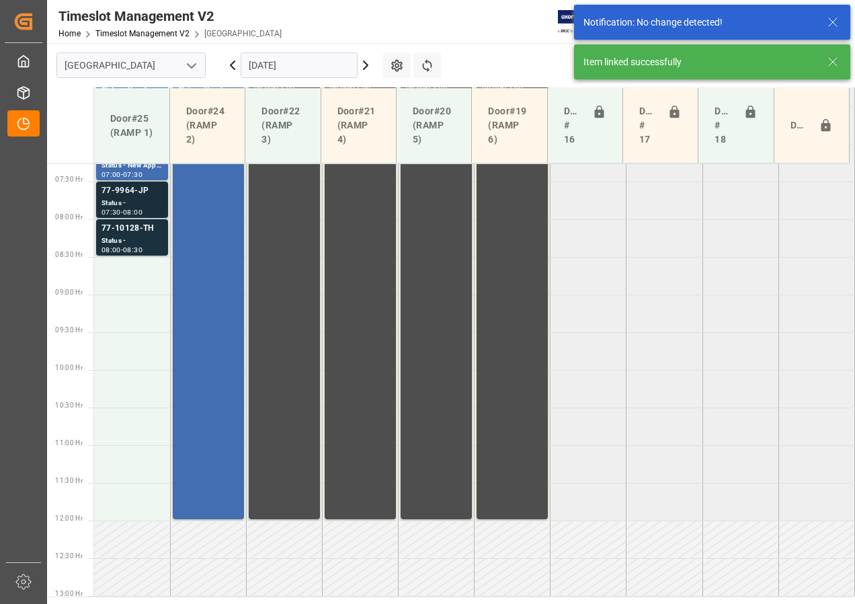
click at [114, 196] on div "77-9964-JP" at bounding box center [132, 190] width 61 height 13
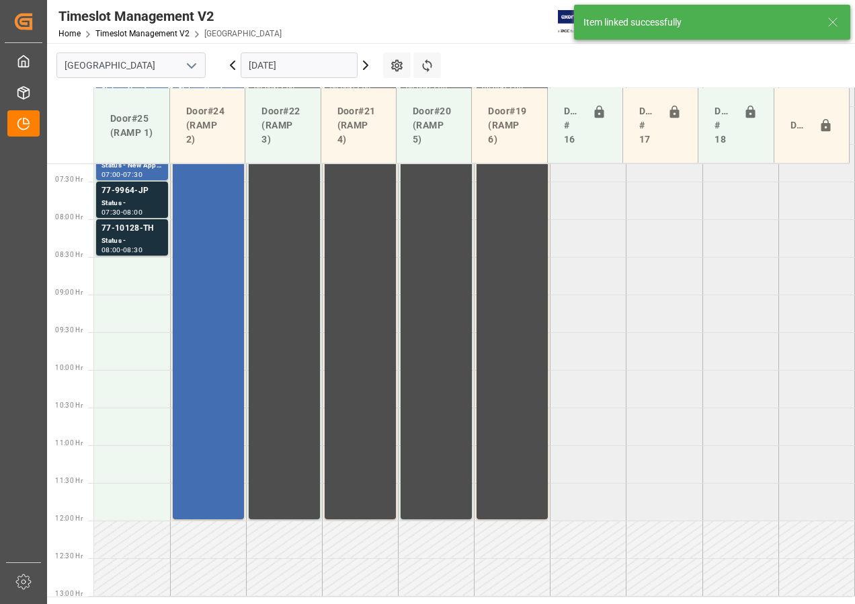
click at [134, 241] on div "Status -" at bounding box center [132, 240] width 61 height 11
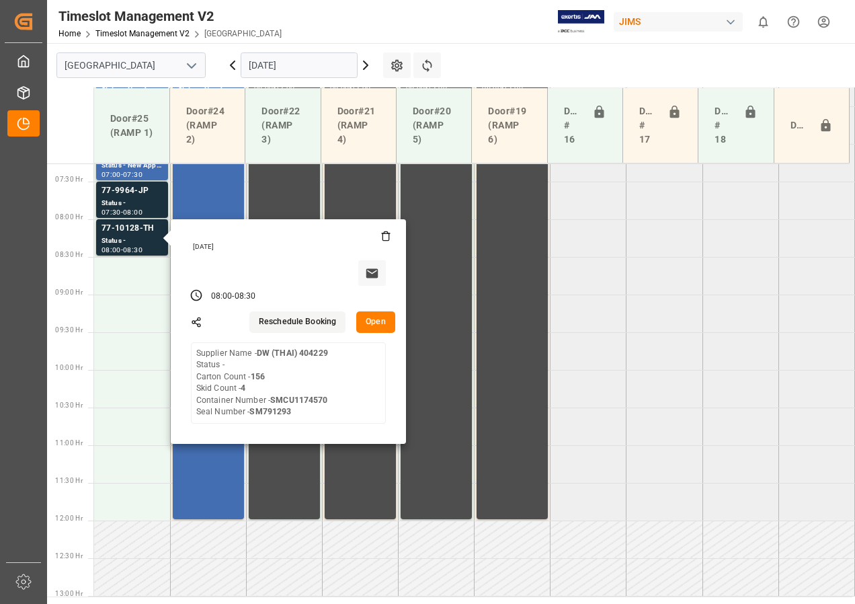
click at [711, 374] on tabel "77-10411-GB Status - New Appointment 06:00 - 06:30 77-10008-CN(IN07/228 lines) …" at bounding box center [474, 521] width 761 height 1808
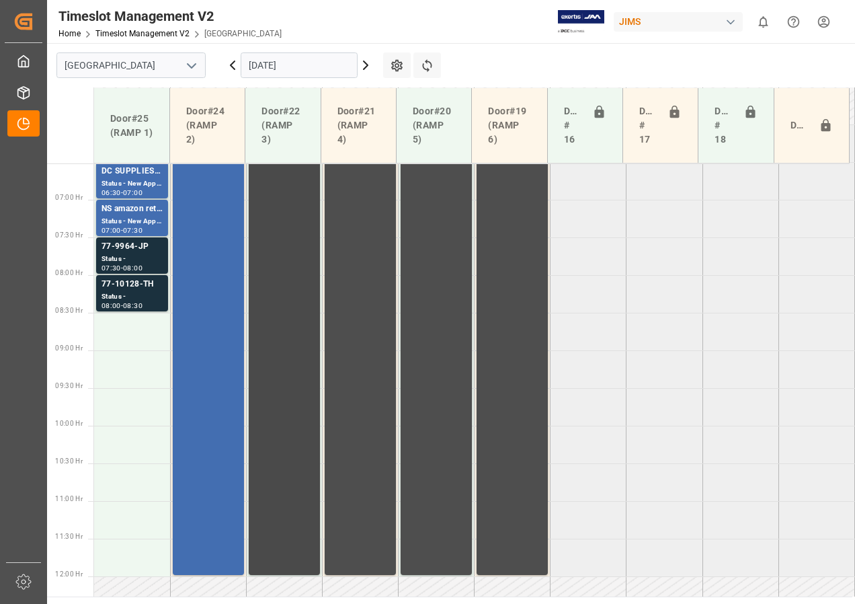
scroll to position [412, 0]
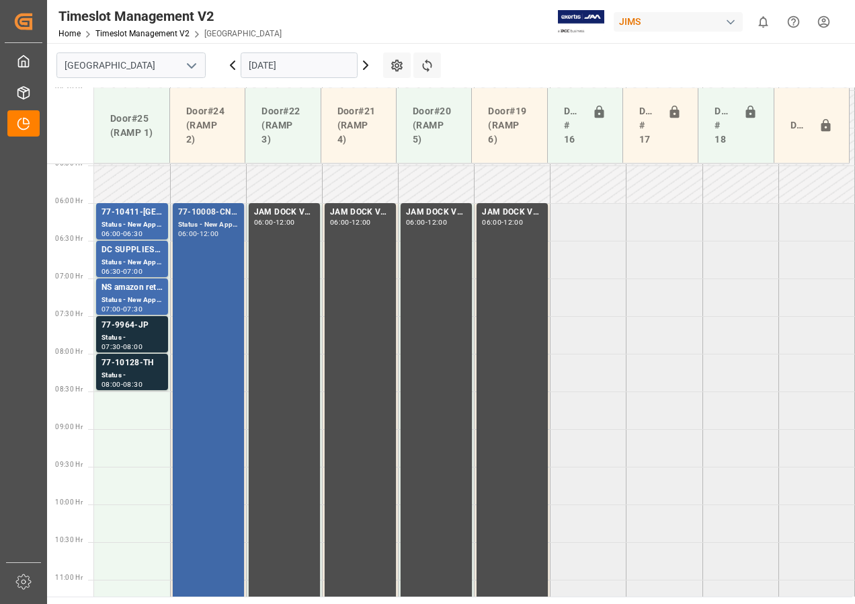
click at [218, 225] on div "Status - New Appointment" at bounding box center [208, 224] width 61 height 11
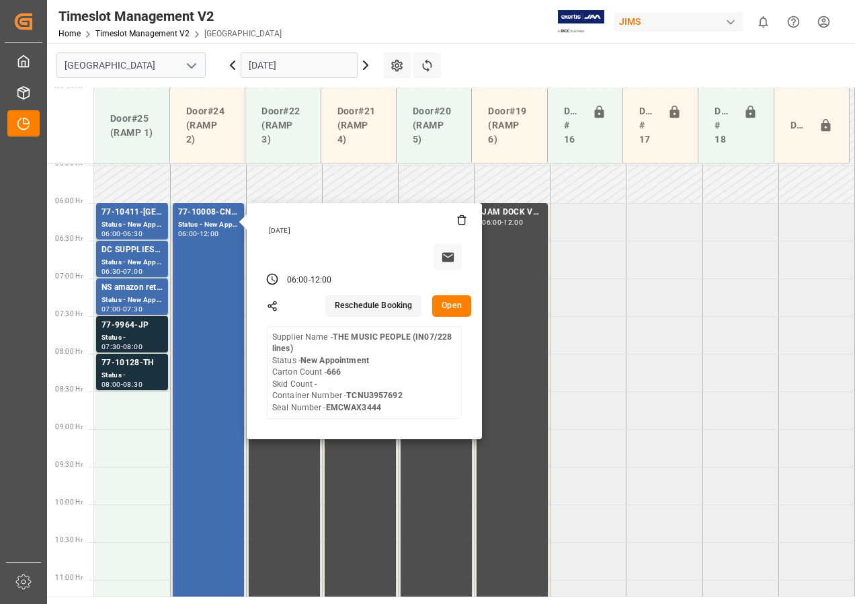
click at [458, 307] on button "Open" at bounding box center [451, 306] width 39 height 22
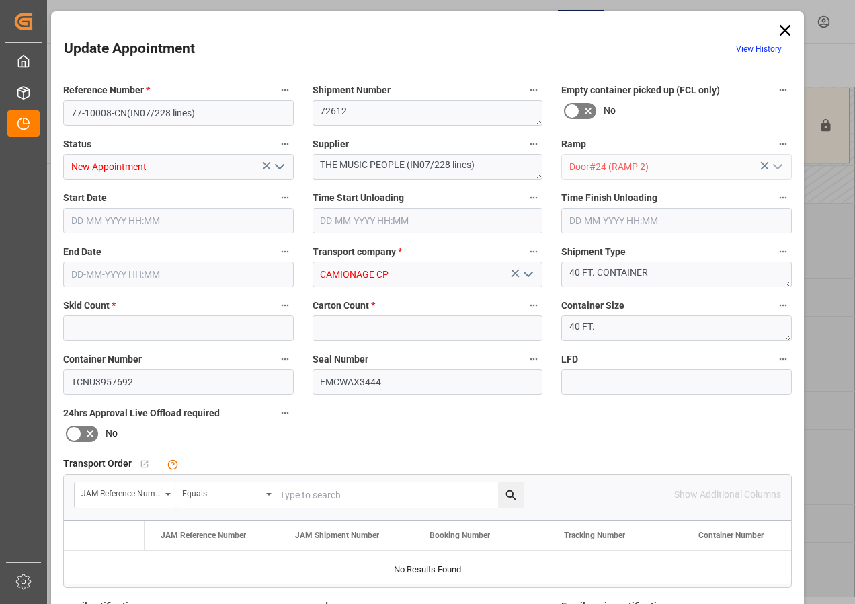
type input "0"
type input "666"
type input "[DATE] 06:00"
type input "[DATE] 12:00"
type input "[DATE] 20:04"
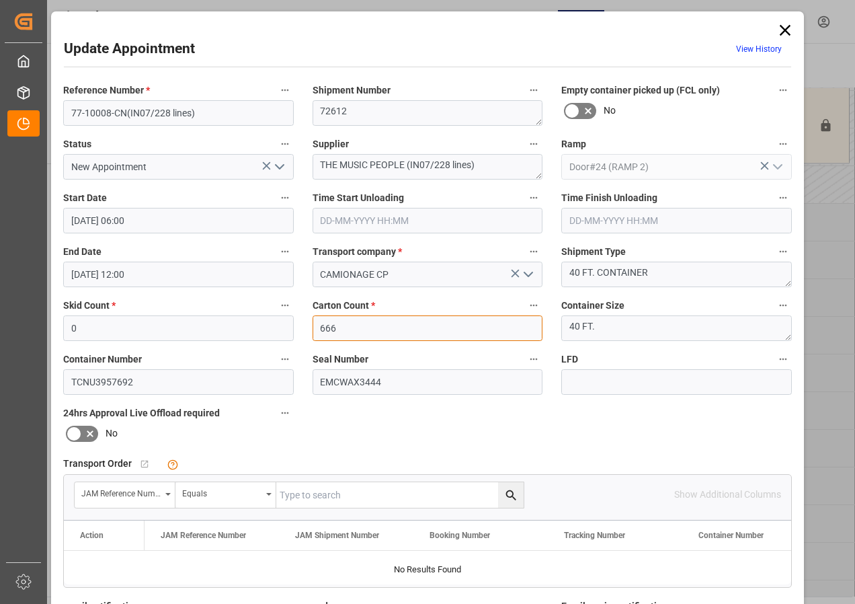
click at [315, 329] on input "666" at bounding box center [428, 328] width 231 height 26
click at [529, 417] on div "Reference Number * 77-10008-CN(IN07/228 lines) Shipment Number 72612 Empty cont…" at bounding box center [428, 415] width 748 height 677
click at [793, 27] on div "Update Appointment View History Reference Number * 77-10008-CN(IN07/228 lines) …" at bounding box center [427, 409] width 746 height 788
click at [785, 28] on icon at bounding box center [785, 30] width 11 height 11
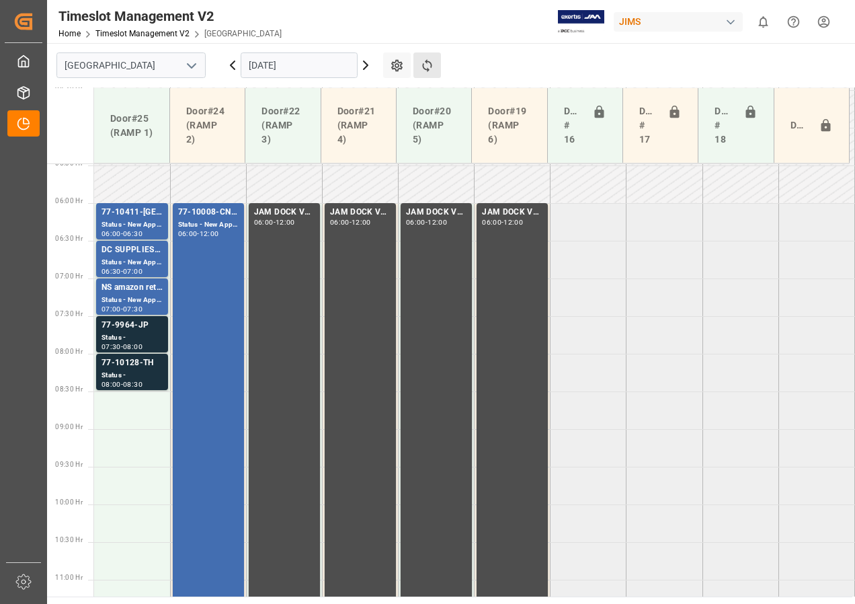
click at [434, 65] on button "Refresh Time Slots" at bounding box center [427, 65] width 28 height 26
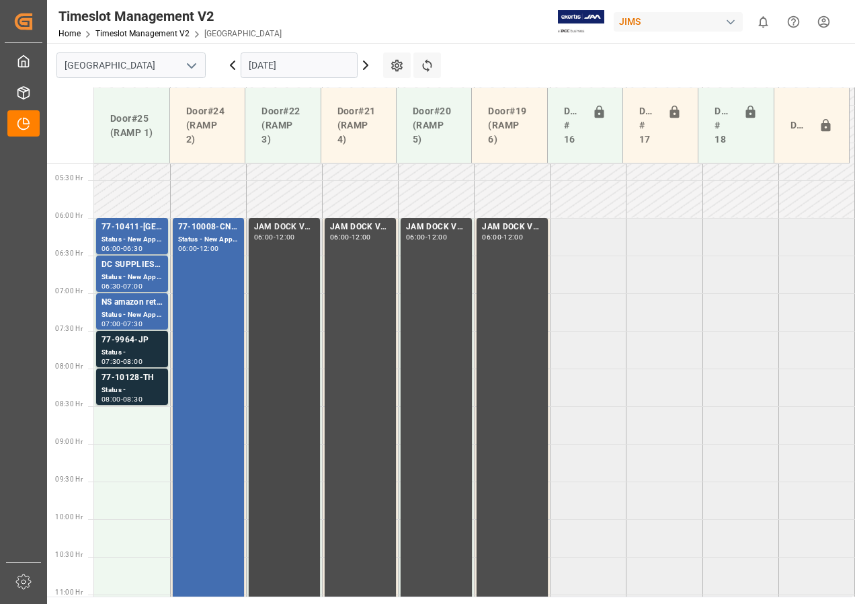
scroll to position [420, 0]
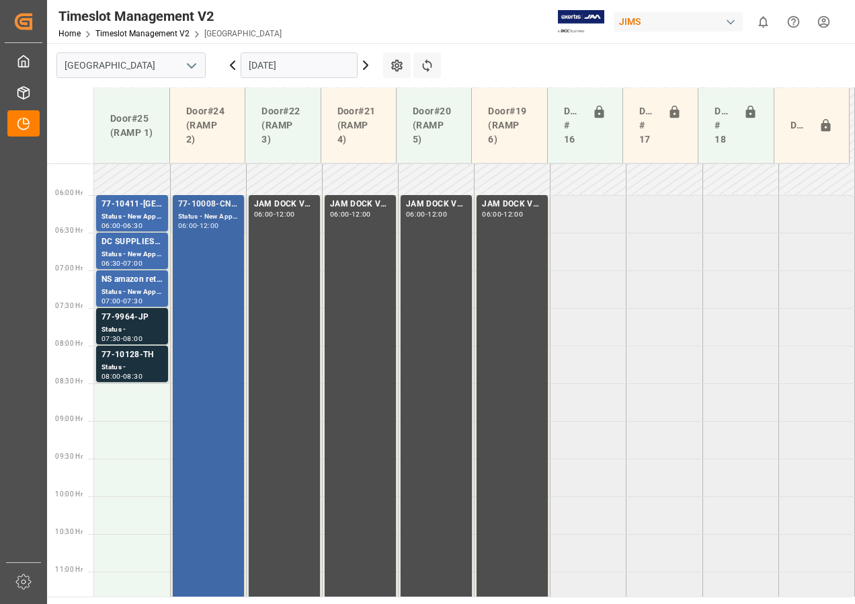
click at [195, 228] on div "06:00" at bounding box center [187, 226] width 19 height 6
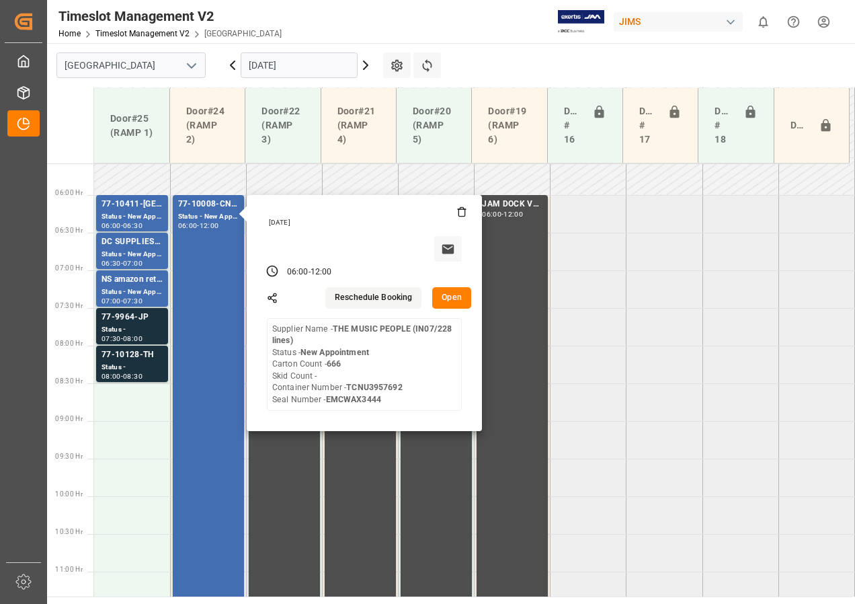
click at [454, 294] on button "Open" at bounding box center [451, 298] width 39 height 22
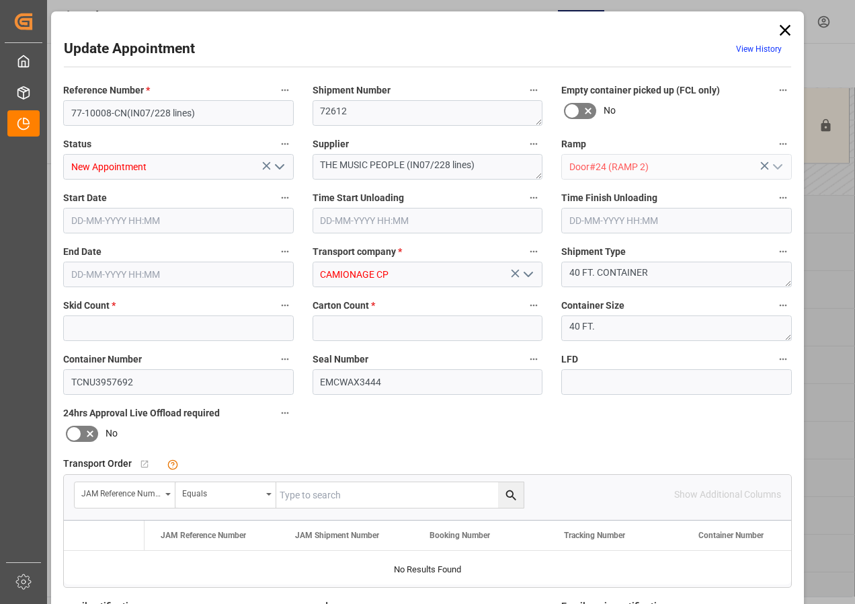
type input "0"
type input "666"
type input "[DATE] 06:00"
type input "[DATE] 12:00"
type input "[DATE] 20:04"
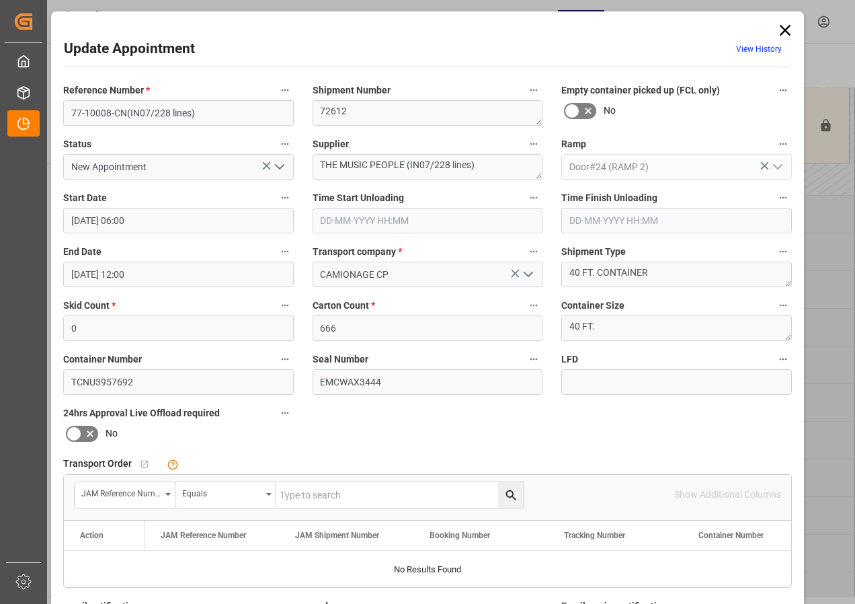
click at [785, 26] on icon at bounding box center [785, 30] width 19 height 19
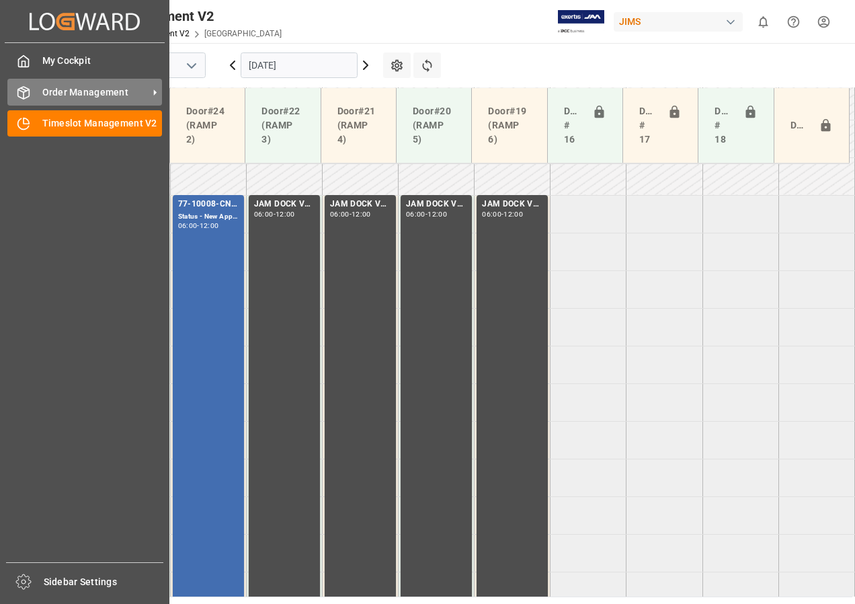
click at [48, 87] on span "Order Management" at bounding box center [95, 92] width 106 height 14
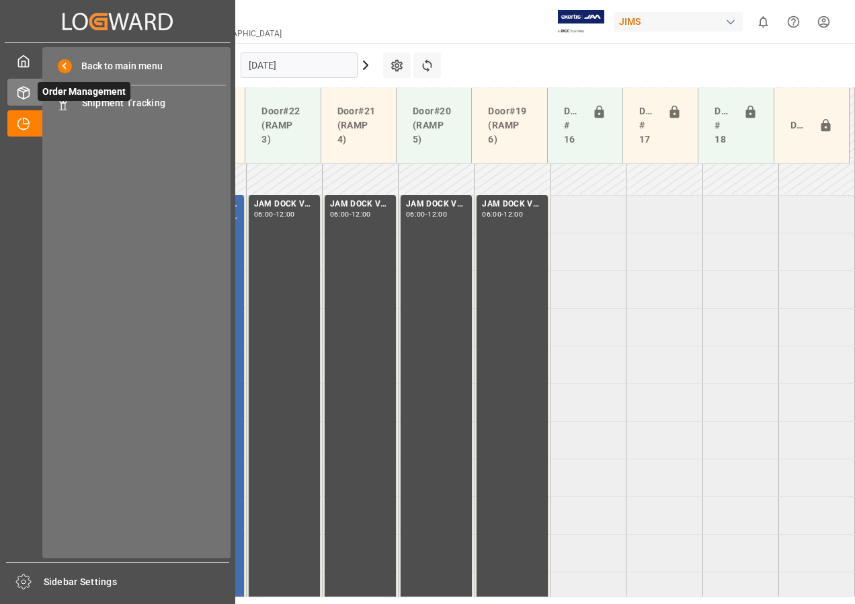
click at [77, 99] on span "Order Management" at bounding box center [84, 91] width 93 height 19
click at [98, 102] on span "Shipment Tracking" at bounding box center [154, 103] width 145 height 14
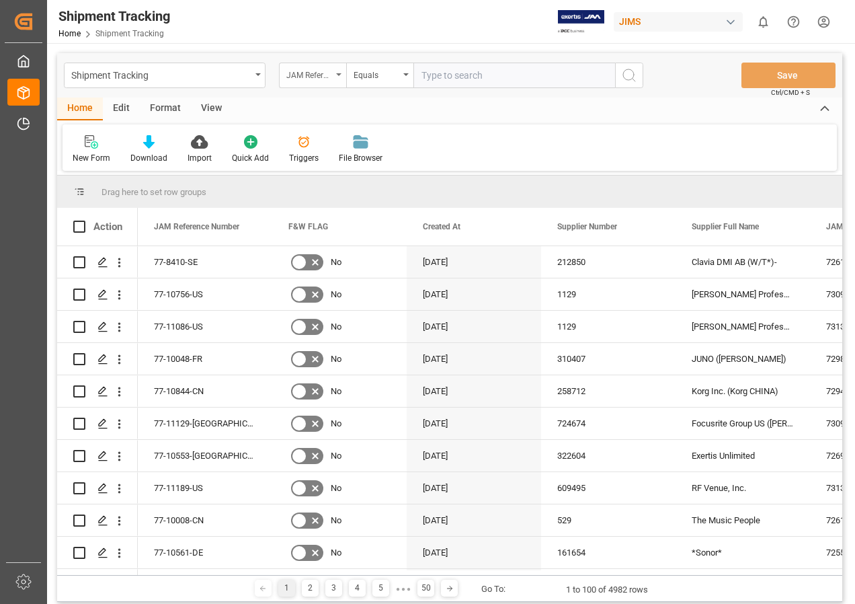
click at [342, 72] on div "JAM Reference Number" at bounding box center [312, 76] width 67 height 26
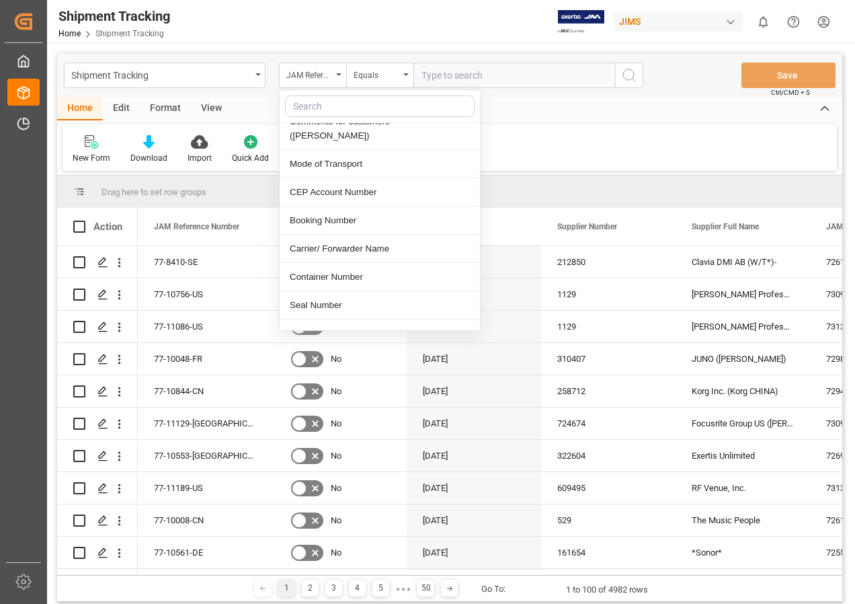
scroll to position [403, 0]
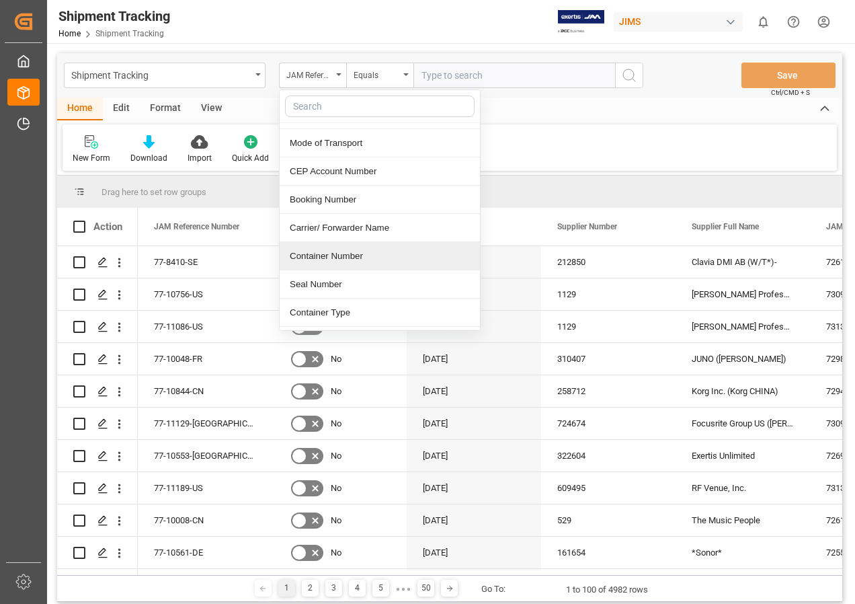
click at [349, 242] on div "Container Number" at bounding box center [380, 256] width 200 height 28
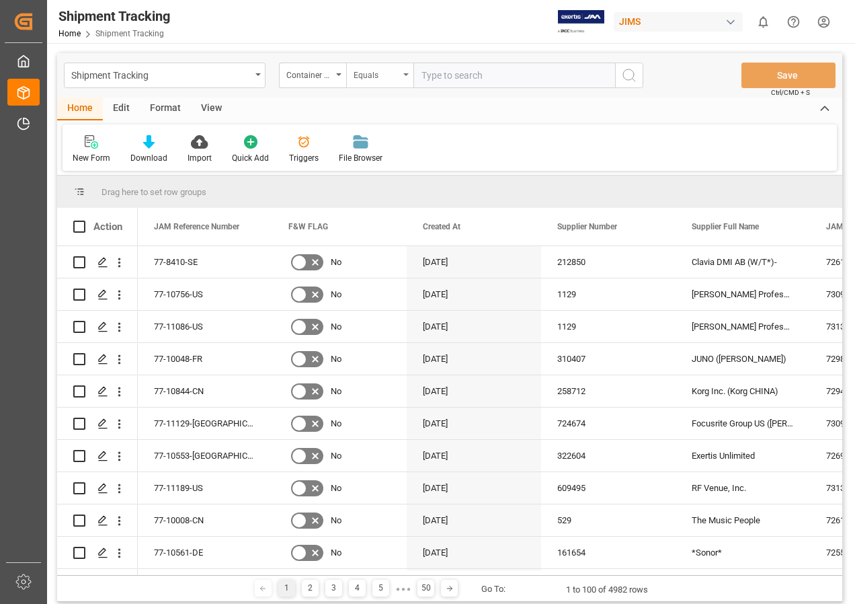
click at [401, 71] on div "Equals" at bounding box center [379, 76] width 67 height 26
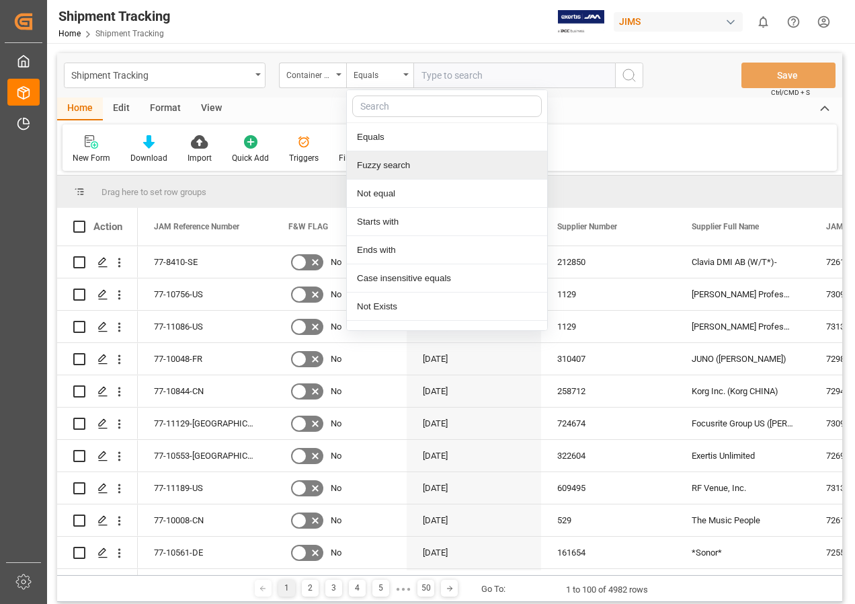
click at [385, 167] on div "Fuzzy search" at bounding box center [447, 165] width 200 height 28
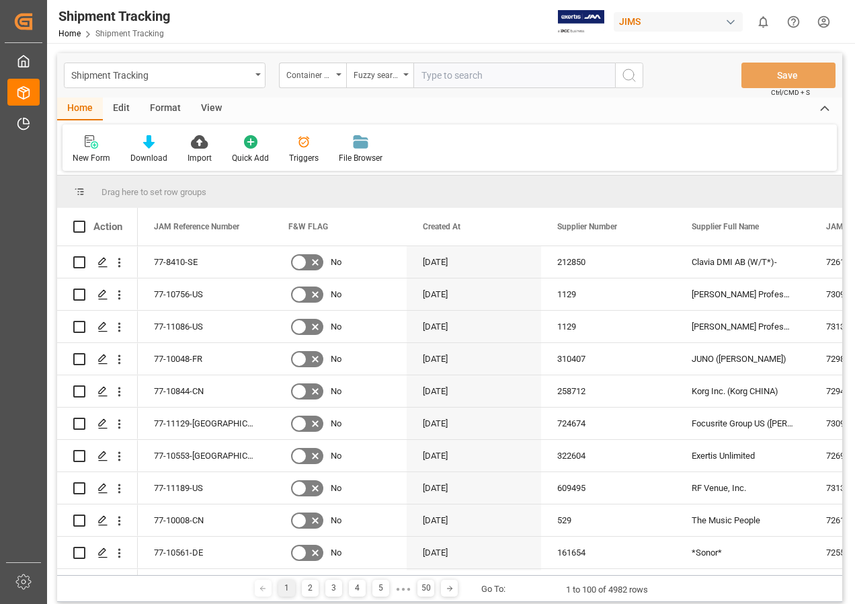
click at [437, 75] on input "text" at bounding box center [514, 76] width 202 height 26
paste input "TCNU1655250"
type input "TCNU1655250"
click at [629, 75] on icon "search button" at bounding box center [629, 75] width 16 height 16
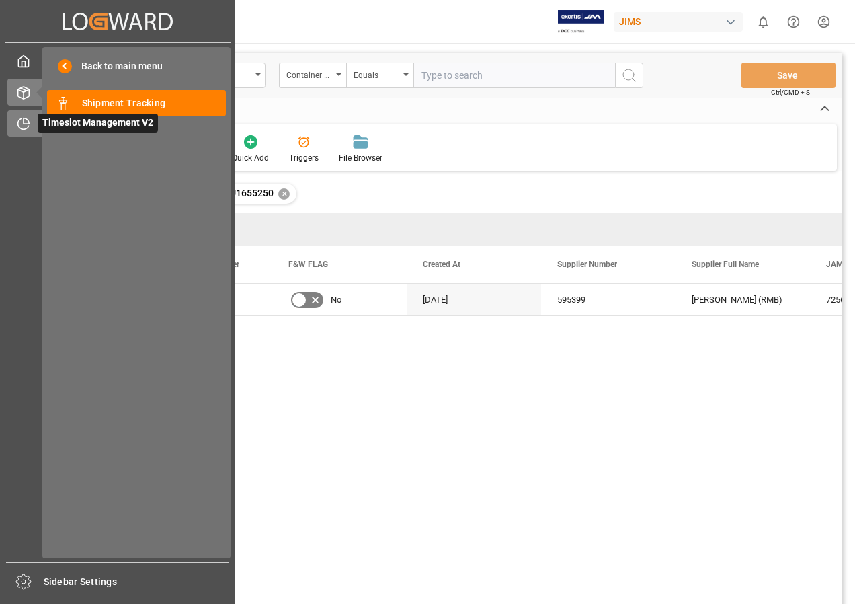
click at [55, 123] on span "Timeslot Management V2" at bounding box center [98, 123] width 120 height 19
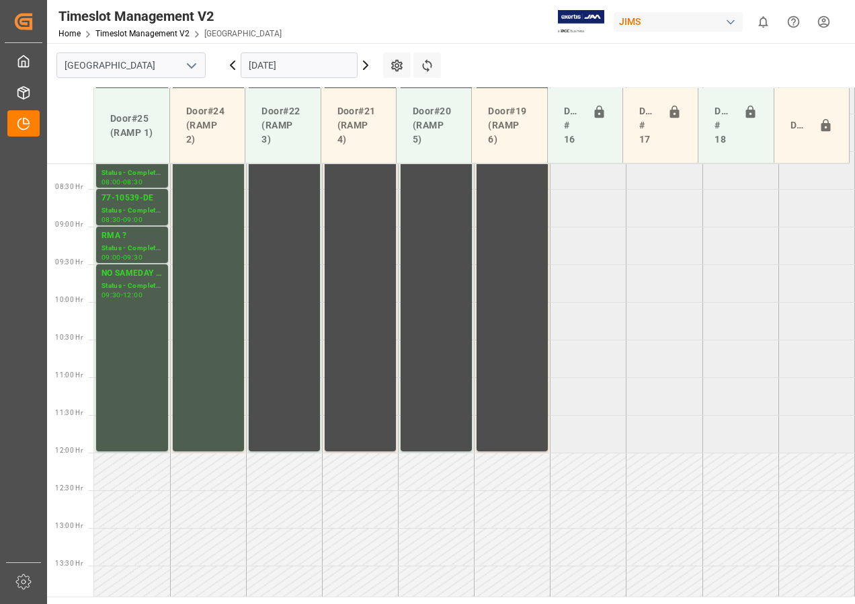
scroll to position [622, 0]
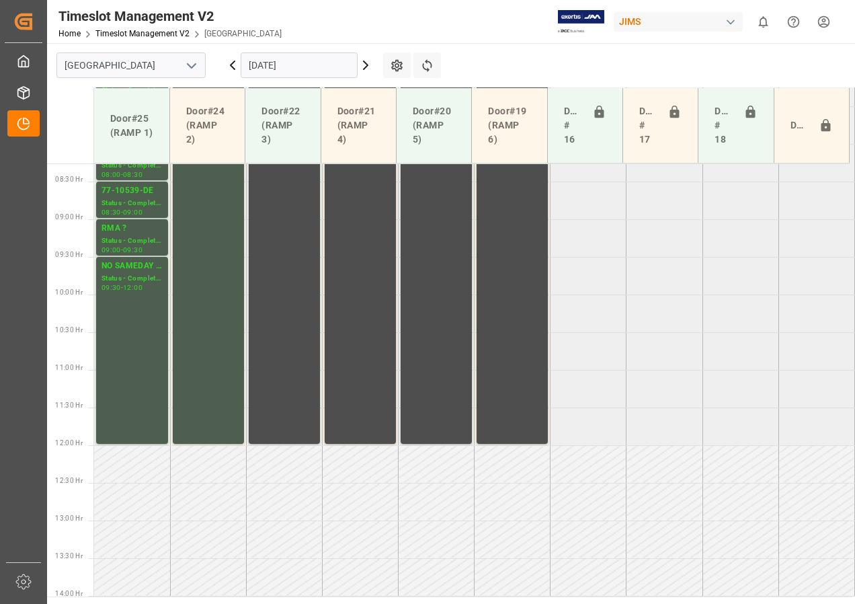
click at [364, 63] on icon at bounding box center [366, 65] width 16 height 16
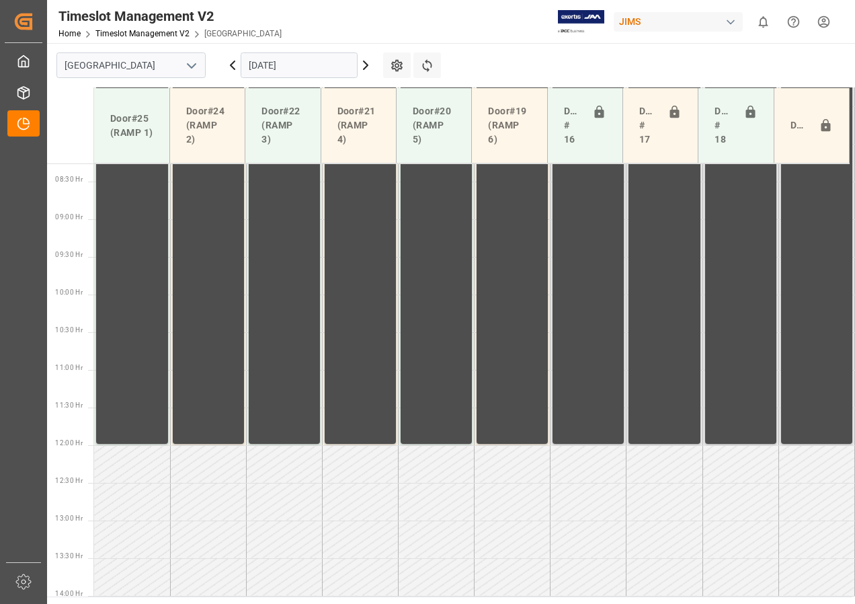
click at [364, 63] on icon at bounding box center [366, 65] width 16 height 16
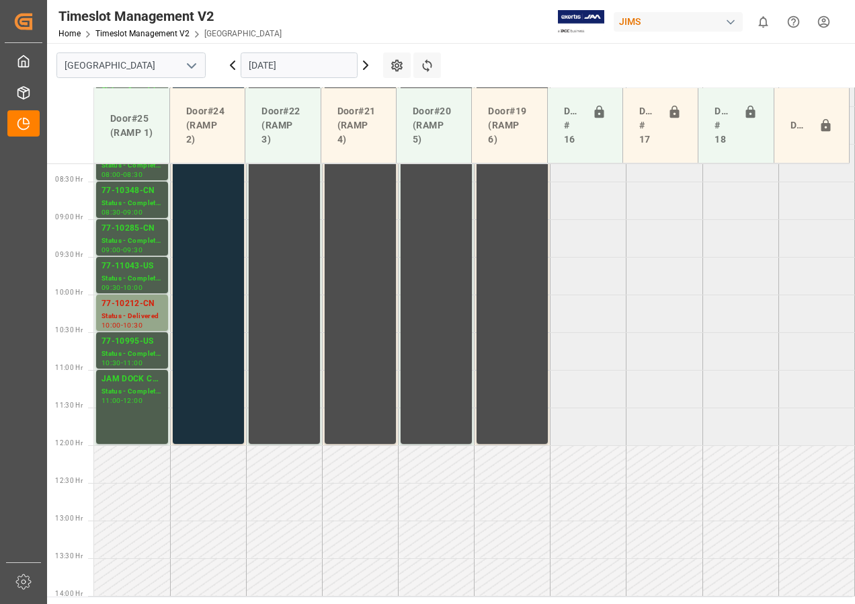
click at [364, 64] on icon at bounding box center [366, 65] width 16 height 16
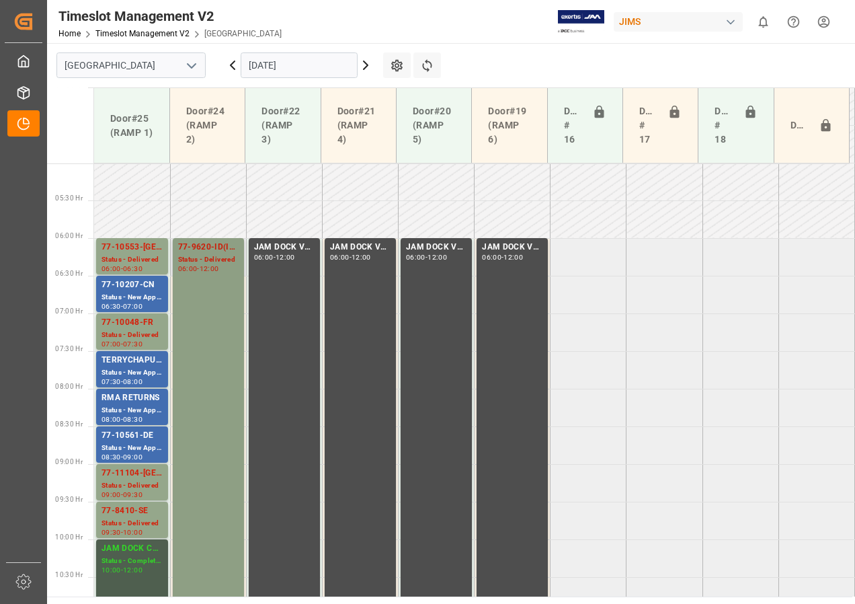
scroll to position [420, 0]
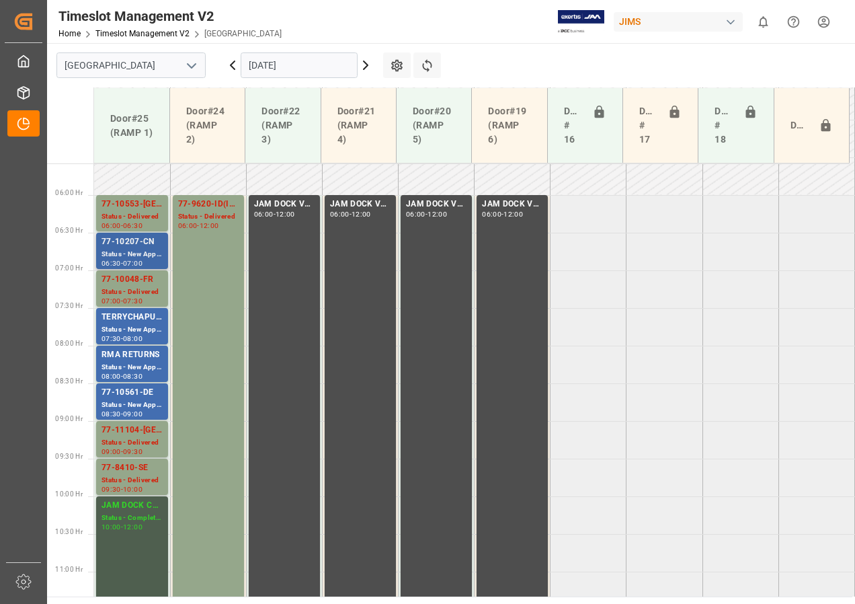
click at [130, 247] on div "77-10207-CN" at bounding box center [132, 241] width 61 height 13
click at [130, 321] on div "TERRYCHAPUT/ ULINE" at bounding box center [132, 317] width 61 height 13
click at [132, 399] on div "77-10561-DE" at bounding box center [132, 392] width 61 height 13
